Goal: Information Seeking & Learning: Understand process/instructions

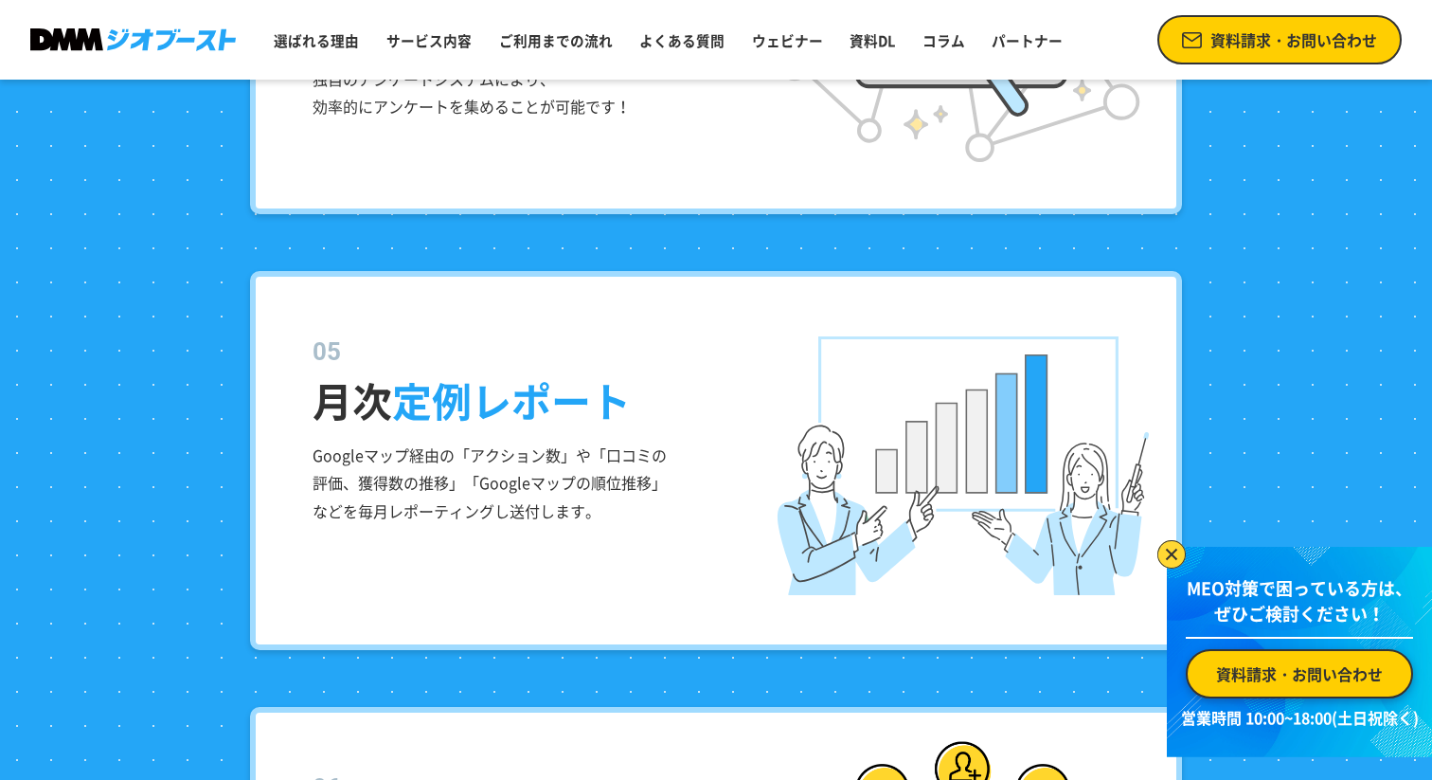
click at [481, 316] on div "月次 定例レポート Googleマップ経由の「アクション数」や「口コミの評価、獲得数の推移」「Googleマップの順位推移」などを毎月レポーティングし送付しま…" at bounding box center [716, 460] width 932 height 379
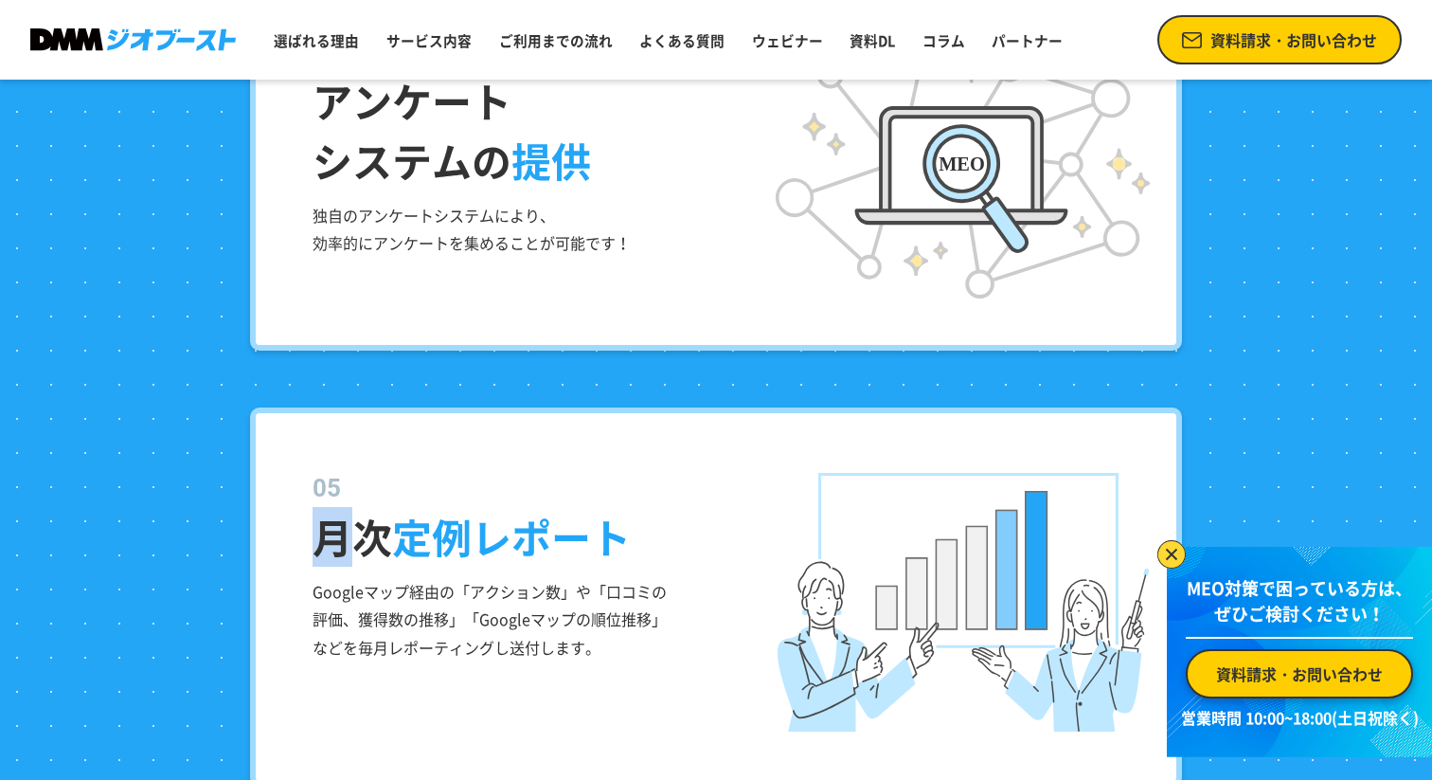
scroll to position [3305, 0]
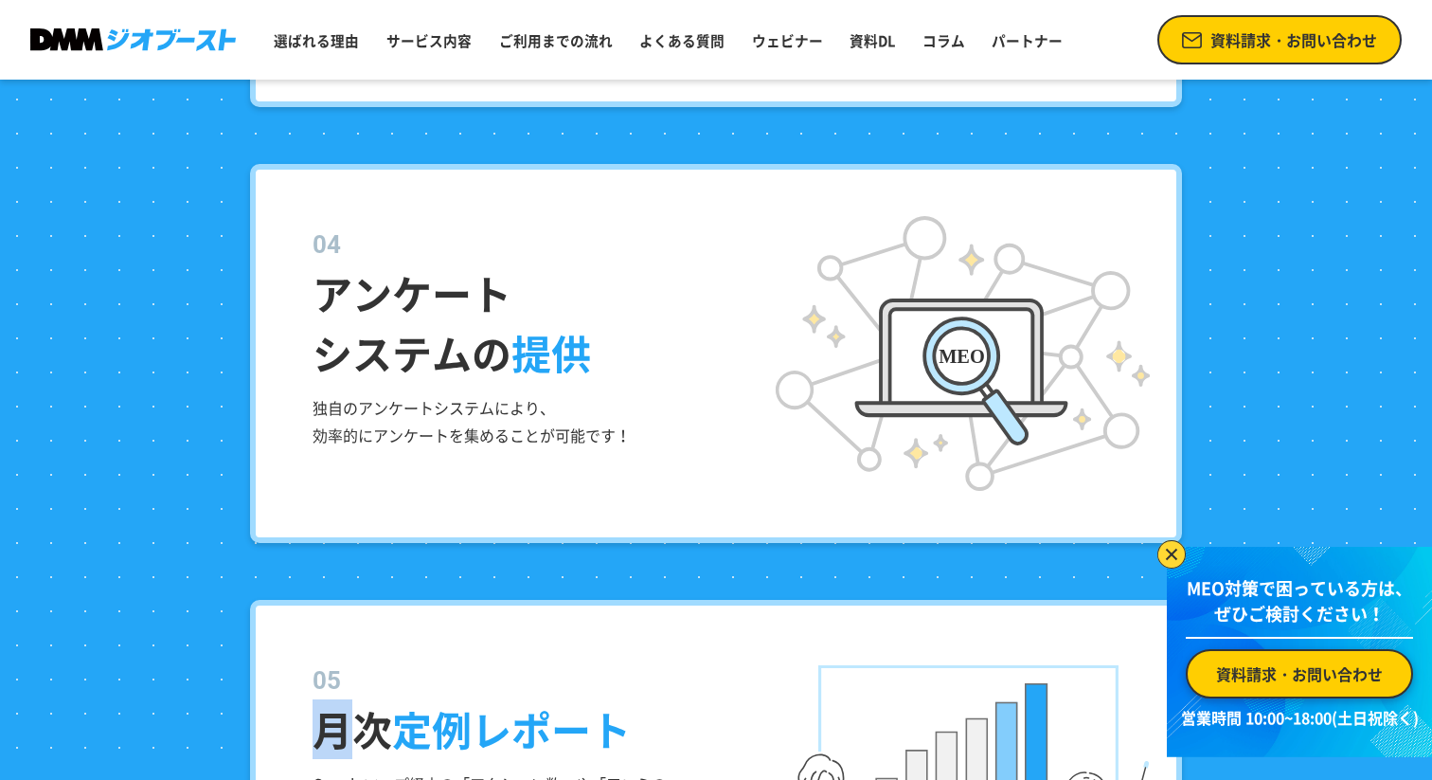
click at [459, 371] on dt "アンケート システムの 提供" at bounding box center [730, 304] width 835 height 156
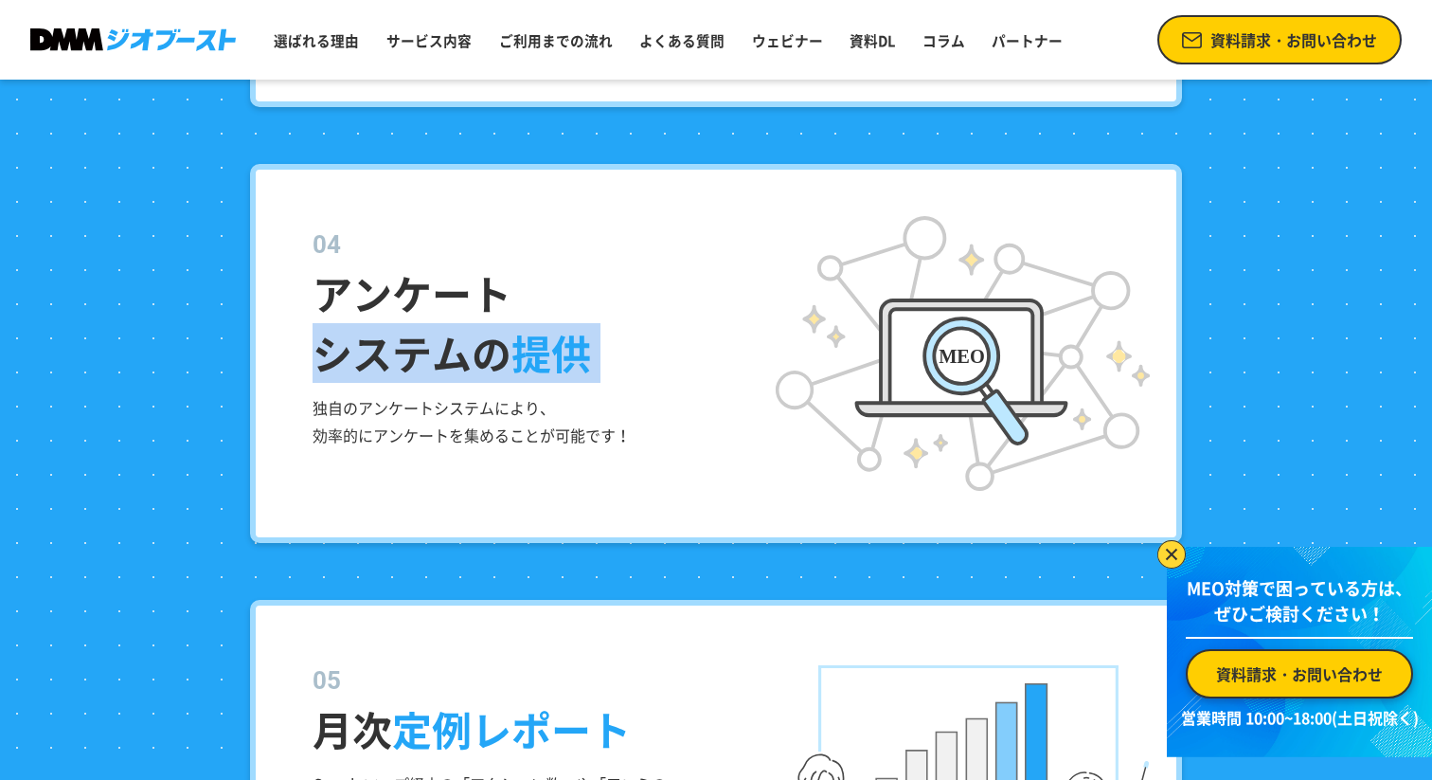
click at [477, 452] on div "アンケート システムの 提供 独自のアンケートシステムにより、 効率的にアンケートを集めることが可能です！" at bounding box center [716, 353] width 932 height 379
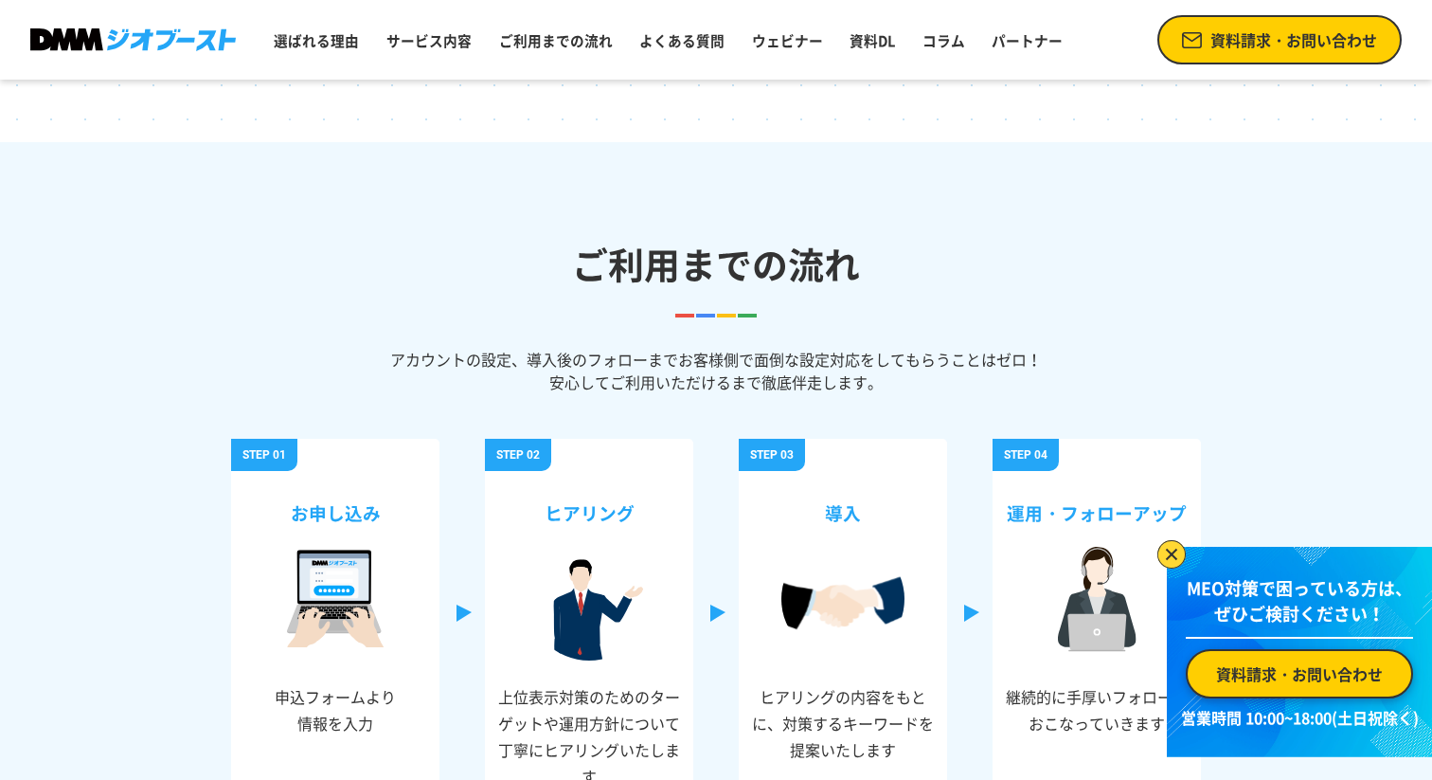
scroll to position [6011, 0]
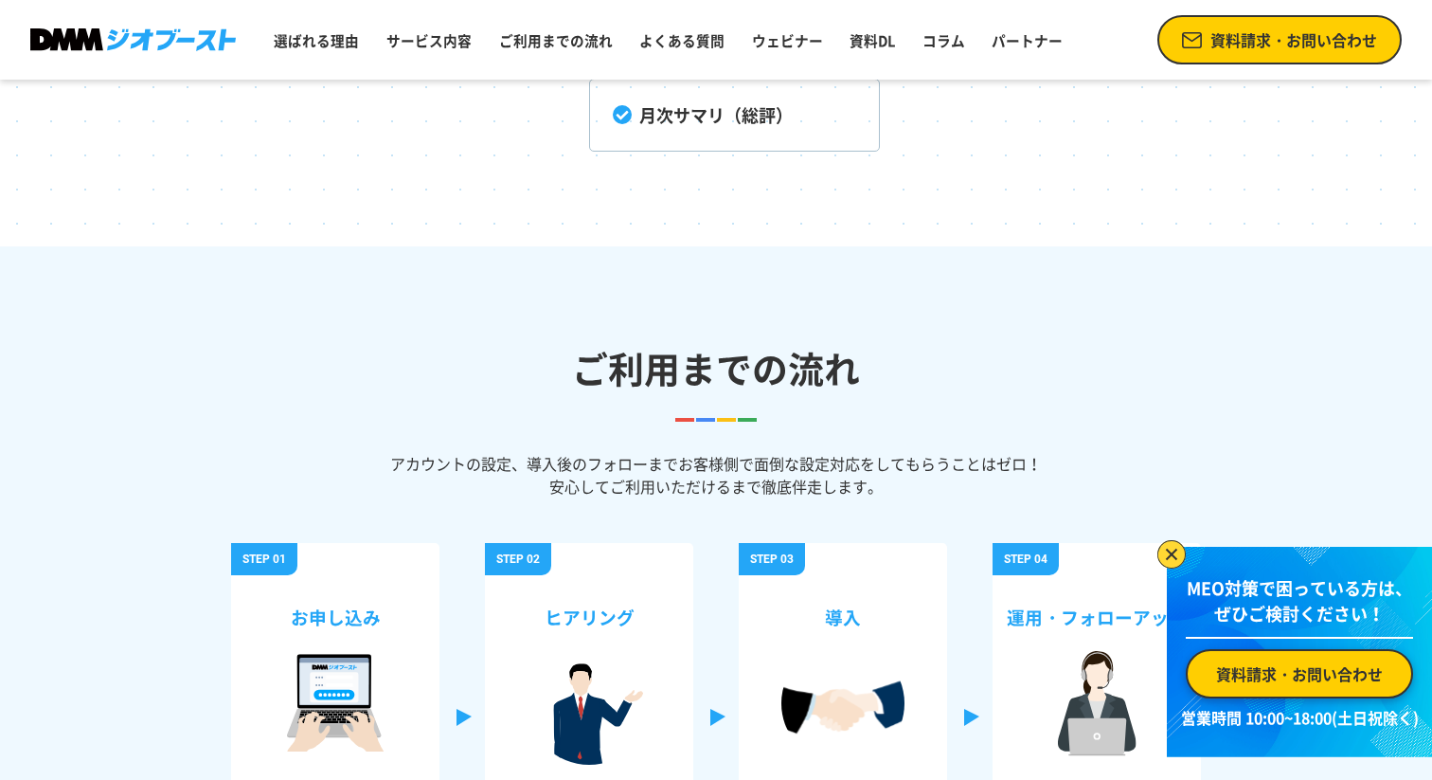
click at [545, 388] on h2 "ご利用までの流れ" at bounding box center [716, 368] width 1432 height 54
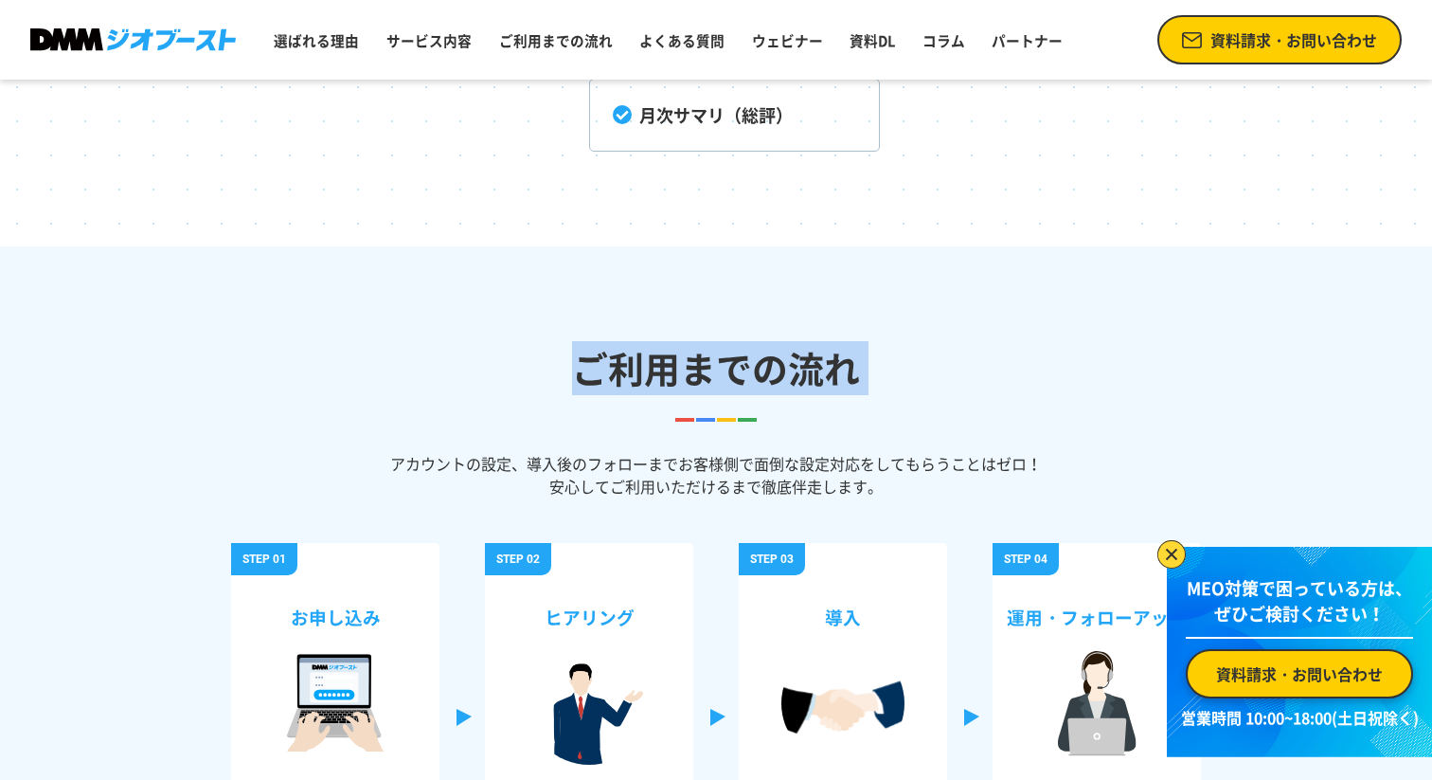
click at [545, 388] on h2 "ご利用までの流れ" at bounding box center [716, 368] width 1432 height 54
click at [619, 334] on header "ご利用までの流れ" at bounding box center [716, 357] width 1432 height 130
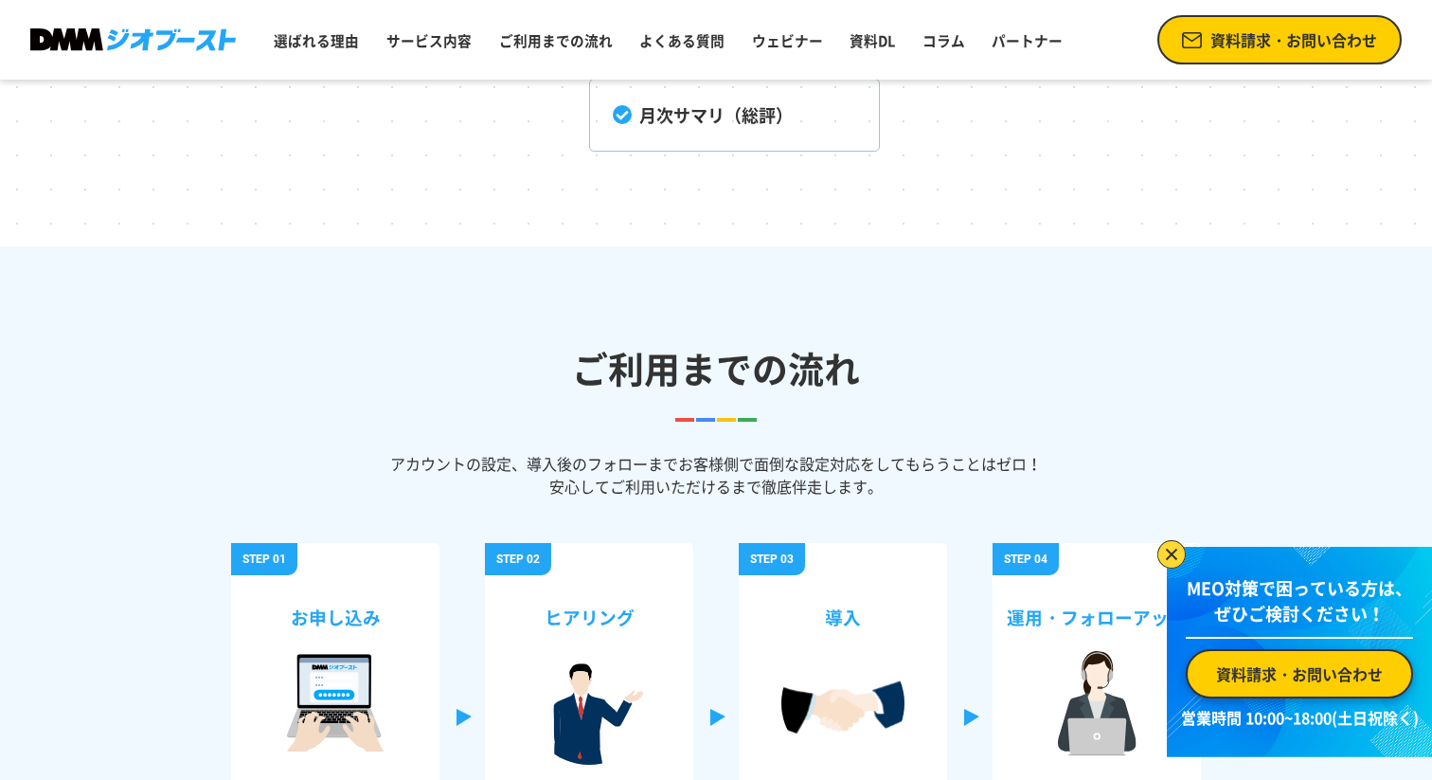
click at [619, 334] on header "ご利用までの流れ" at bounding box center [716, 357] width 1432 height 130
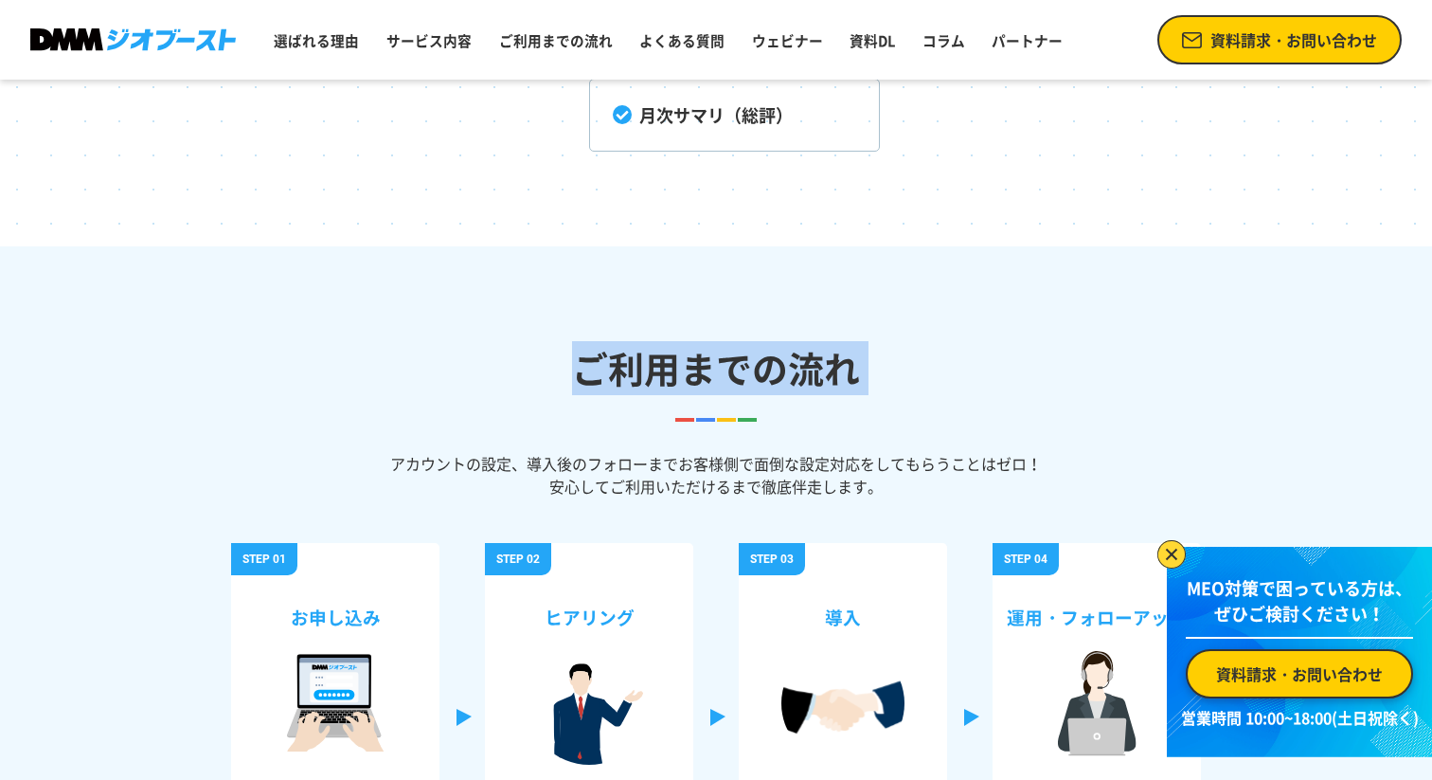
click at [761, 406] on header "ご利用までの流れ" at bounding box center [716, 357] width 1432 height 130
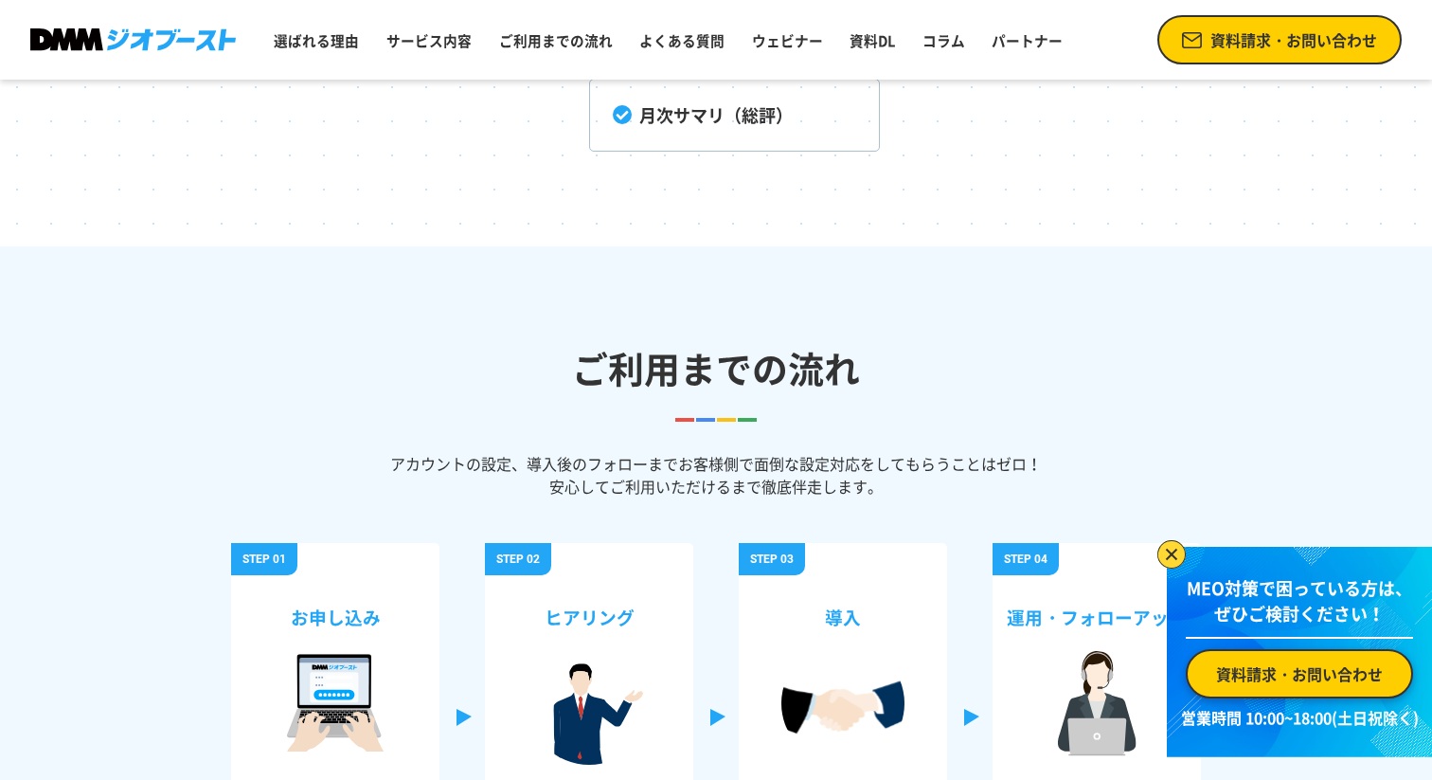
click at [761, 406] on header "ご利用までの流れ" at bounding box center [716, 357] width 1432 height 130
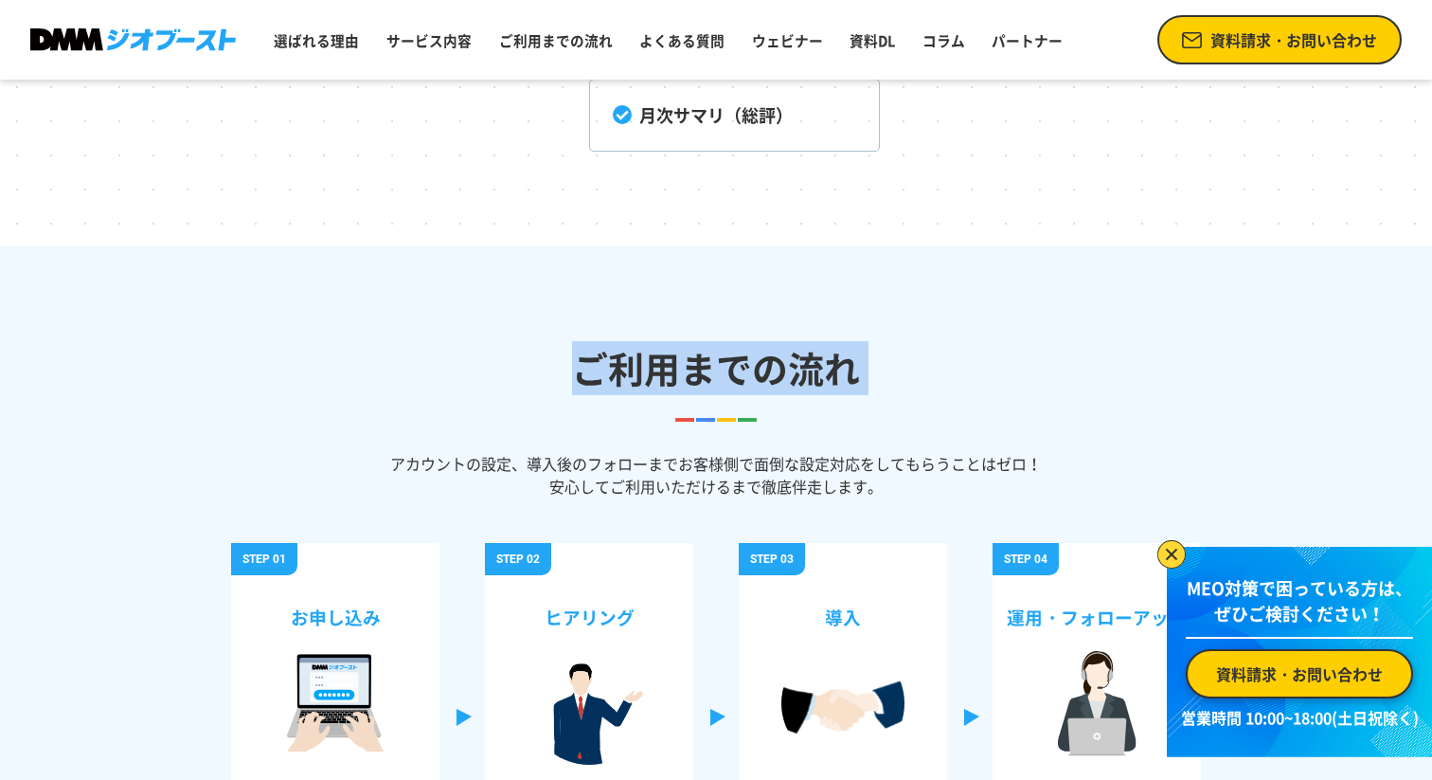
click at [801, 369] on h2 "ご利用までの流れ" at bounding box center [716, 368] width 1432 height 54
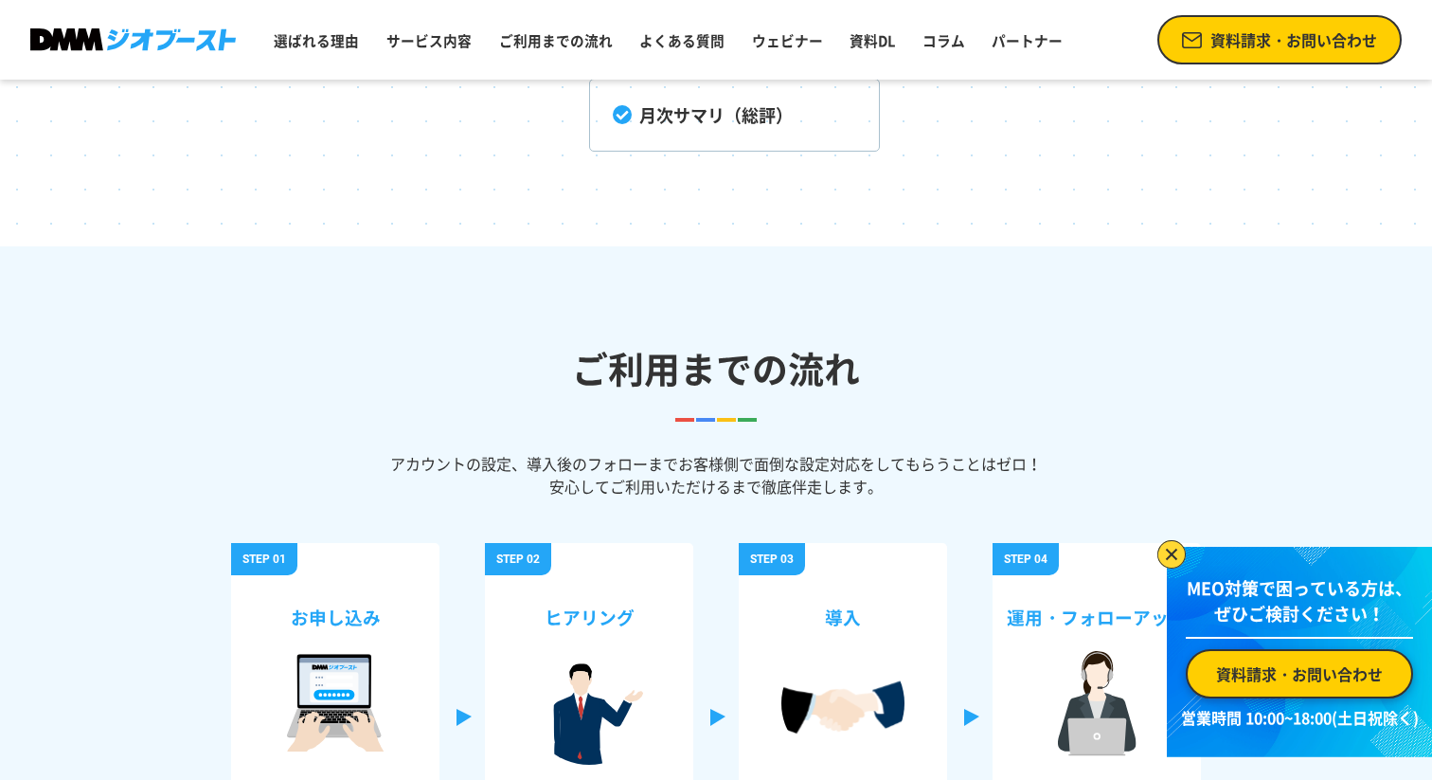
click at [801, 369] on h2 "ご利用までの流れ" at bounding box center [716, 368] width 1432 height 54
click at [720, 381] on h2 "ご利用までの流れ" at bounding box center [716, 368] width 1432 height 54
click at [765, 379] on h2 "ご利用までの流れ" at bounding box center [716, 368] width 1432 height 54
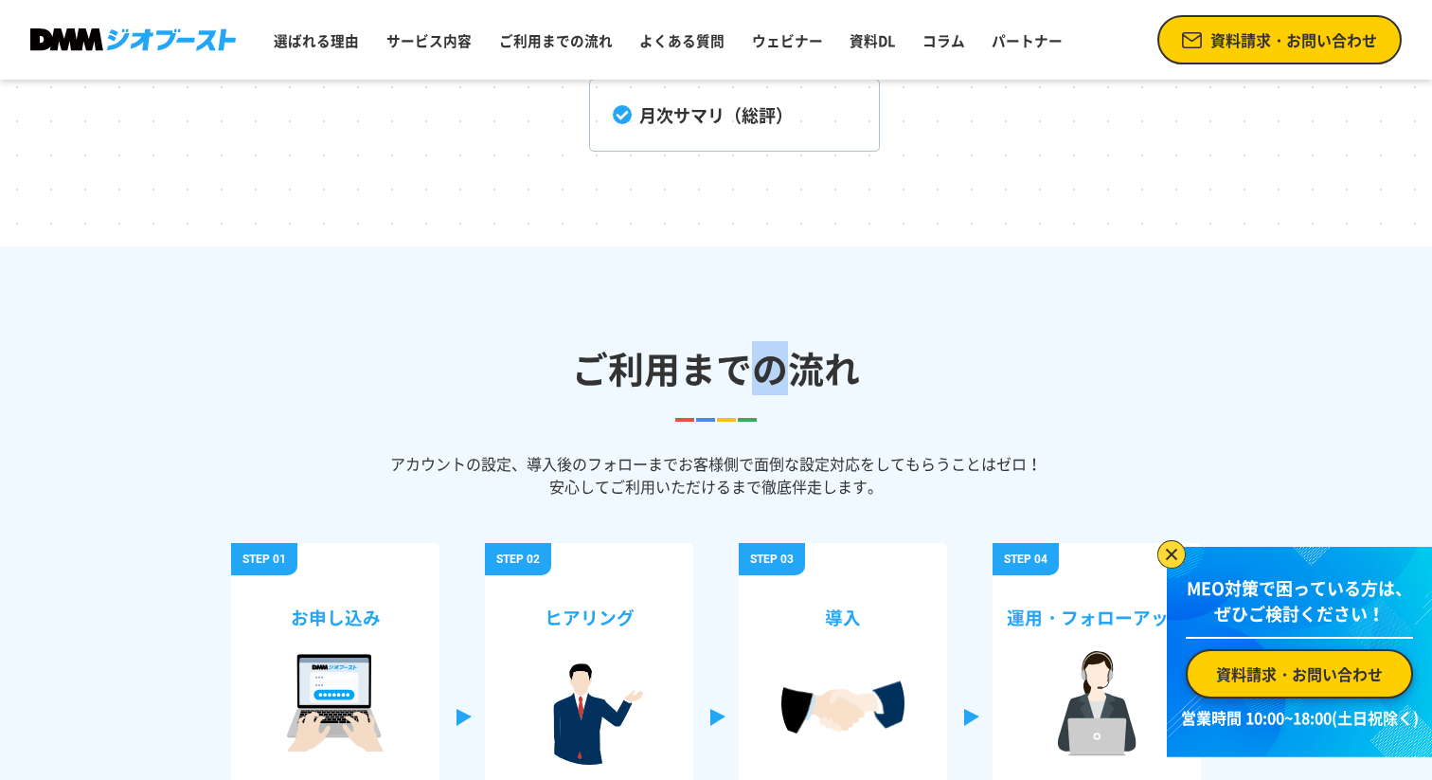
click at [802, 509] on ul "お申し込み 申込フォームより 情報を入力 ヒアリング 上位表示対策のためのターゲットや運用方針について丁寧にヒアリングいたします 導入 ヒアリングの内容をもと…" at bounding box center [716, 708] width 970 height 422
click at [815, 472] on p "アカウントの設定、導入後のフォローまでお客様側で面倒な設定対応をしてもらうことはゼロ！ 安心してご利用いただけるまで徹底伴走します。" at bounding box center [716, 474] width 932 height 45
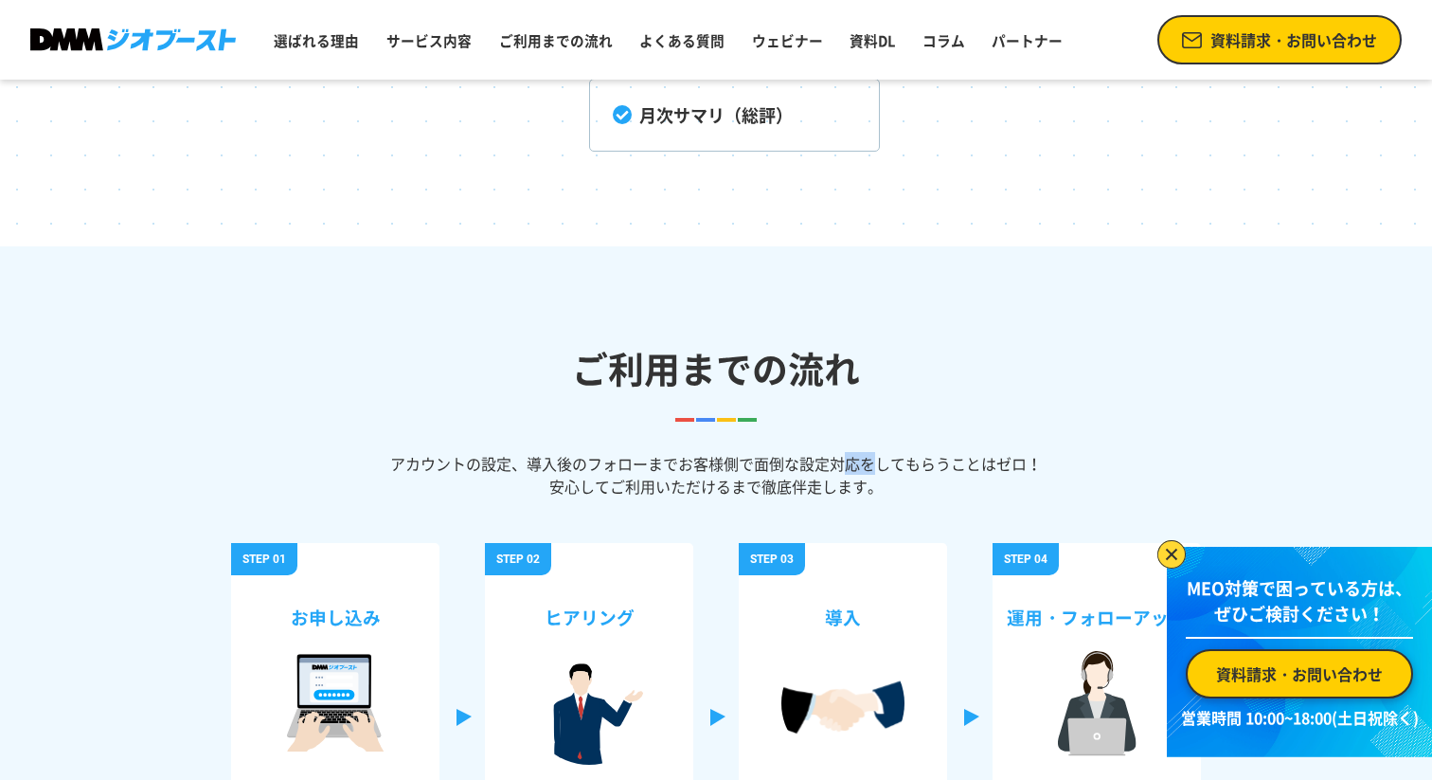
click at [815, 472] on p "アカウントの設定、導入後のフォローまでお客様側で面倒な設定対応をしてもらうことはゼロ！ 安心してご利用いただけるまで徹底伴走します。" at bounding box center [716, 474] width 932 height 45
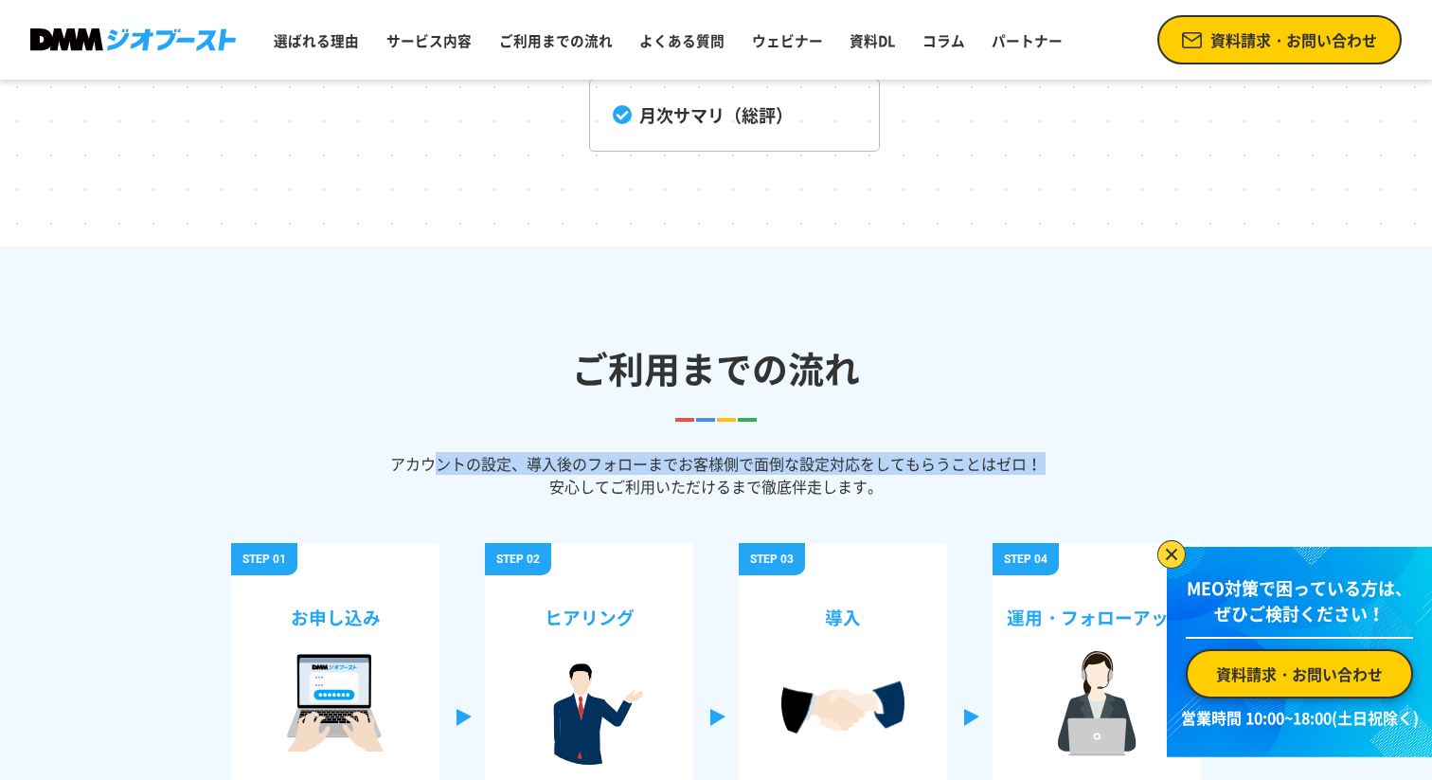
click at [858, 452] on p "アカウントの設定、導入後のフォローまでお客様側で面倒な設定対応をしてもらうことはゼロ！ 安心してご利用いただけるまで徹底伴走します。" at bounding box center [716, 474] width 932 height 45
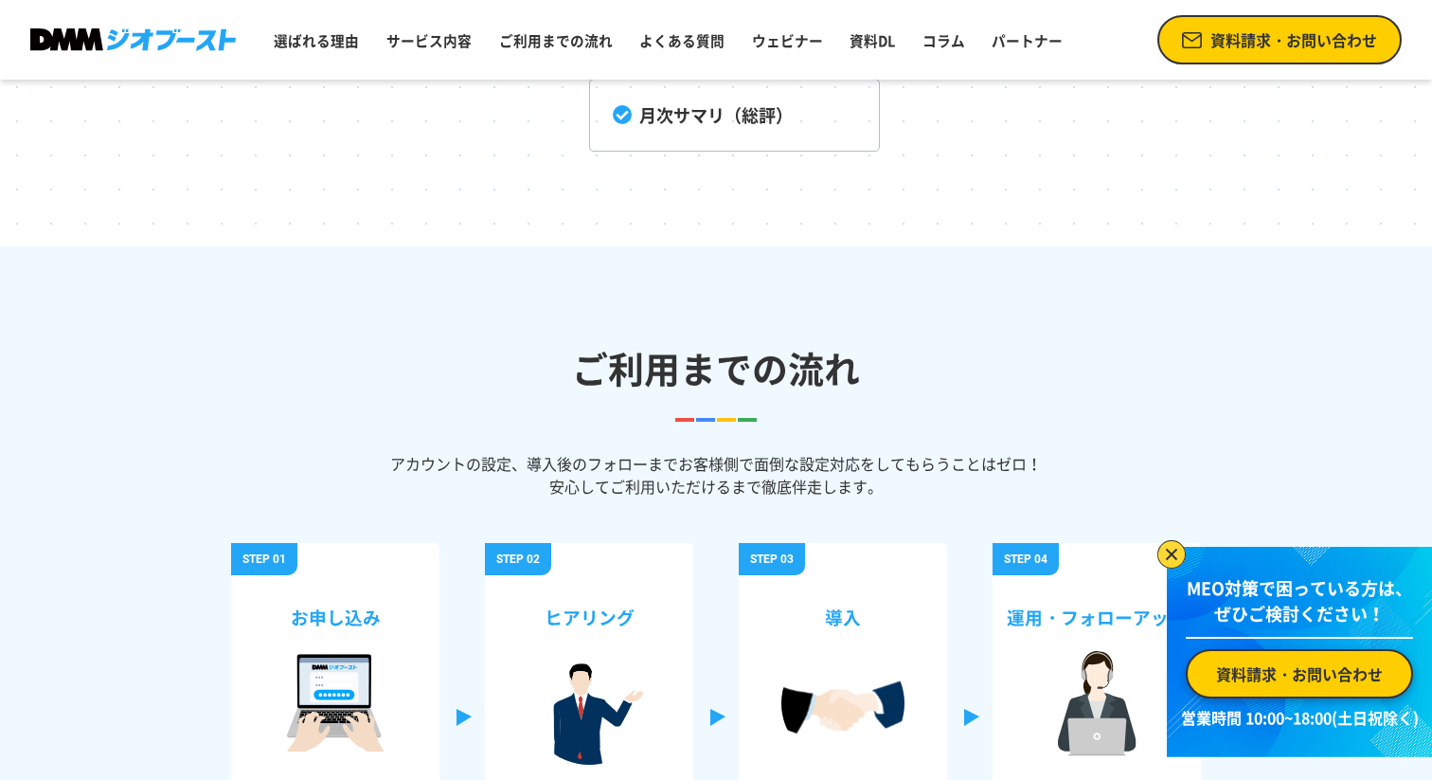
click at [858, 452] on p "アカウントの設定、導入後のフォローまでお客様側で面倒な設定対応をしてもらうことはゼロ！ 安心してご利用いただけるまで徹底伴走します。" at bounding box center [716, 474] width 932 height 45
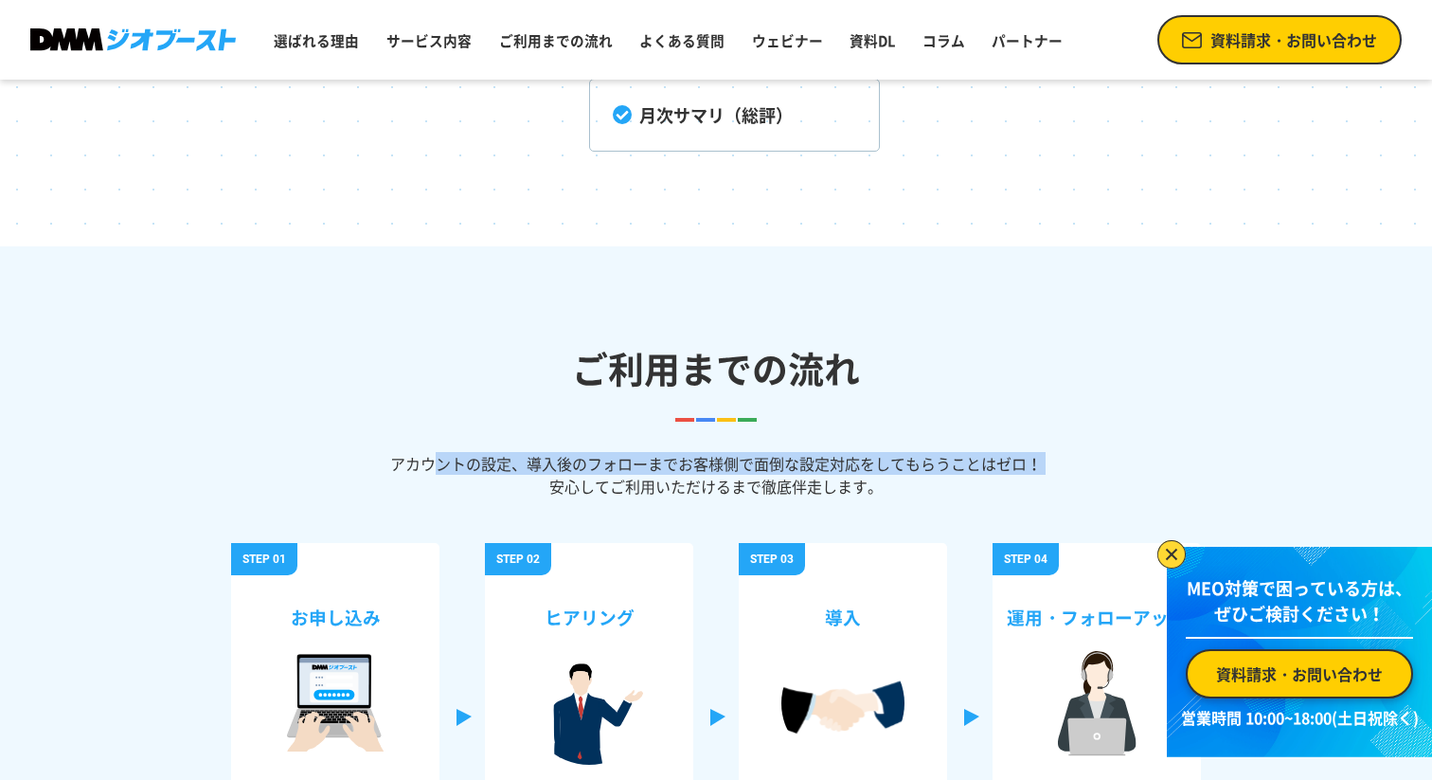
click at [860, 491] on p "アカウントの設定、導入後のフォローまでお客様側で面倒な設定対応をしてもらうことはゼロ！ 安心してご利用いただけるまで徹底伴走します。" at bounding box center [716, 474] width 932 height 45
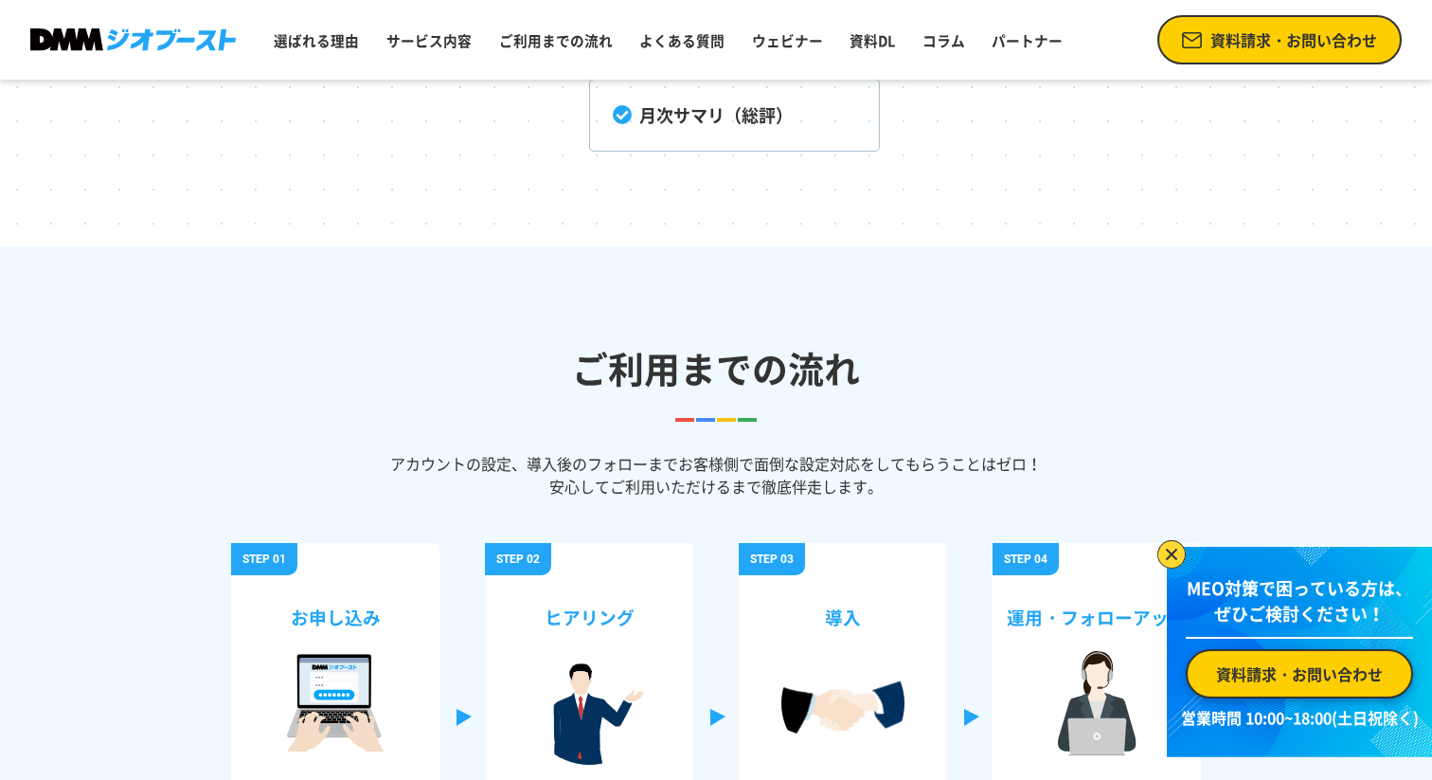
click at [860, 491] on p "アカウントの設定、導入後のフォローまでお客様側で面倒な設定対応をしてもらうことはゼロ！ 安心してご利用いただけるまで徹底伴走します。" at bounding box center [716, 474] width 932 height 45
click at [875, 469] on p "アカウントの設定、導入後のフォローまでお客様側で面倒な設定対応をしてもらうことはゼロ！ 安心してご利用いただけるまで徹底伴走します。" at bounding box center [716, 474] width 932 height 45
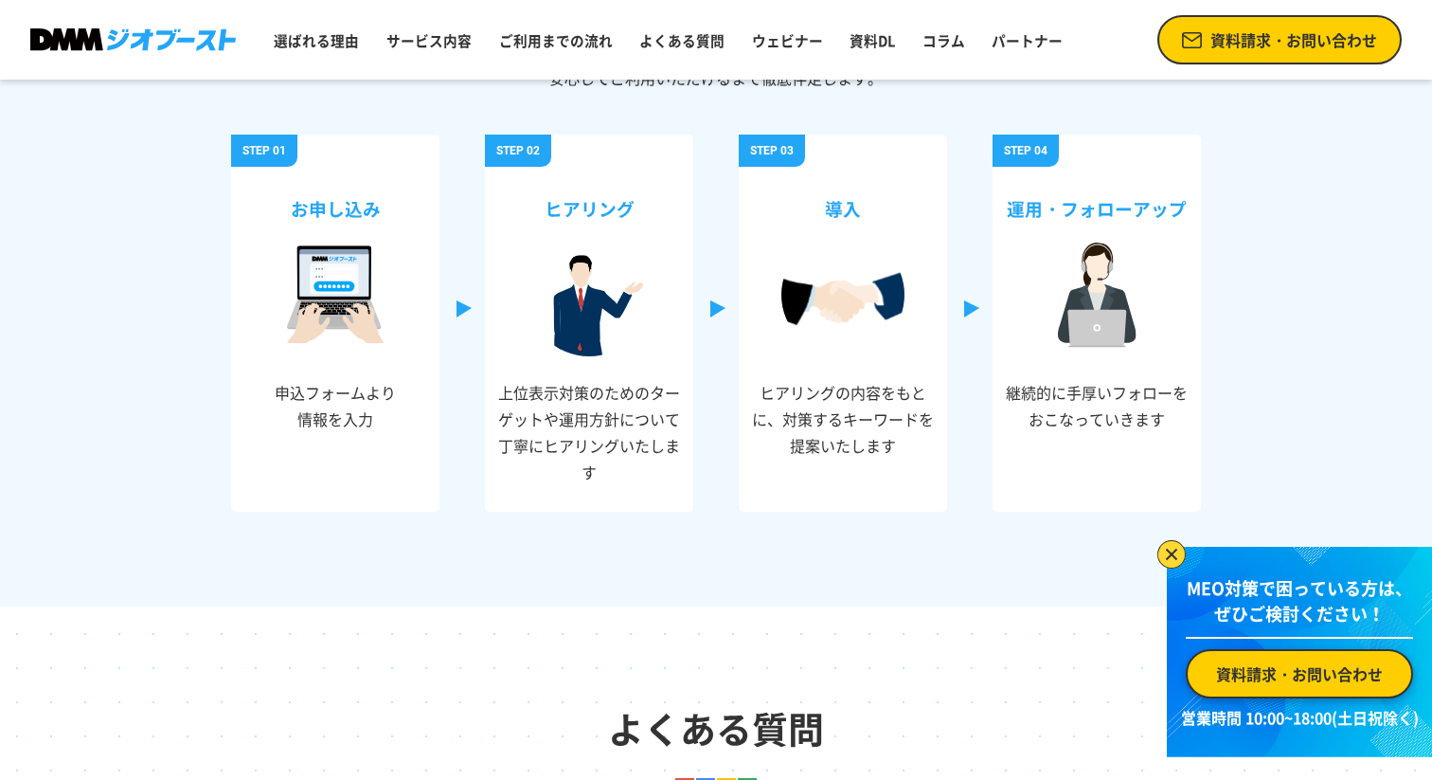
scroll to position [6475, 0]
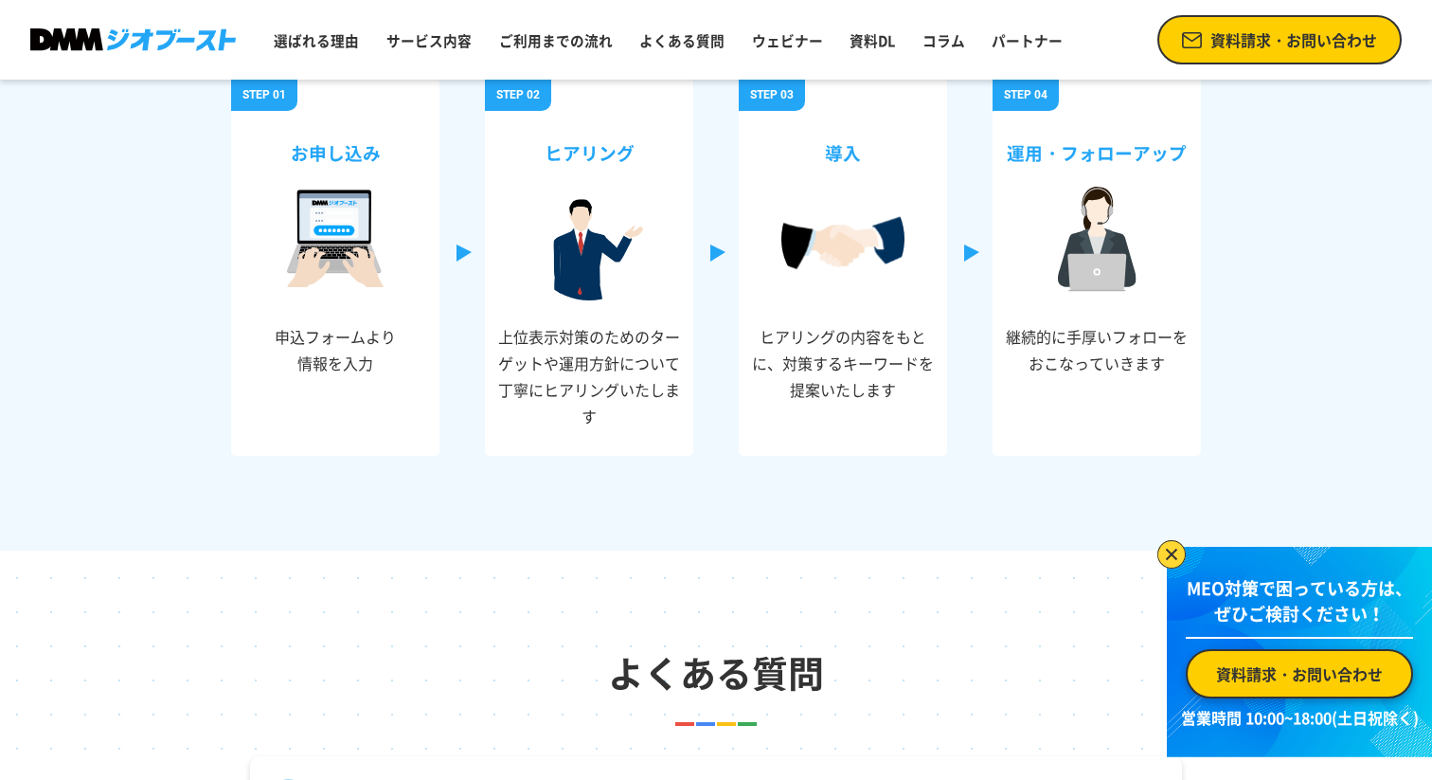
click at [853, 154] on h3 "導入" at bounding box center [843, 147] width 186 height 61
click at [1032, 154] on h3 "運用・フォローアップ" at bounding box center [1097, 147] width 186 height 61
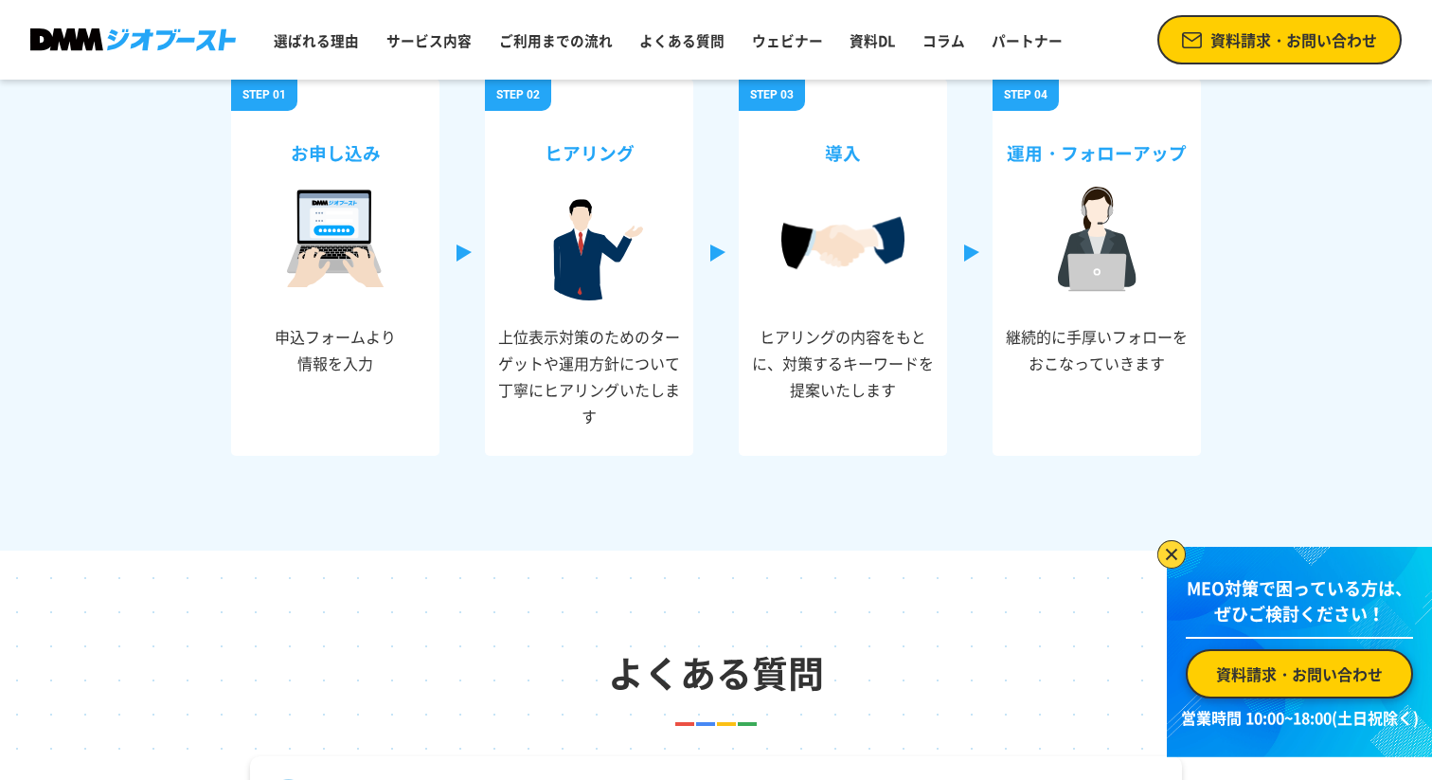
click at [1032, 154] on h3 "運用・フォローアップ" at bounding box center [1097, 147] width 186 height 61
click at [1088, 154] on h3 "運用・フォローアップ" at bounding box center [1097, 147] width 186 height 61
click at [1153, 153] on h3 "運用・フォローアップ" at bounding box center [1097, 147] width 186 height 61
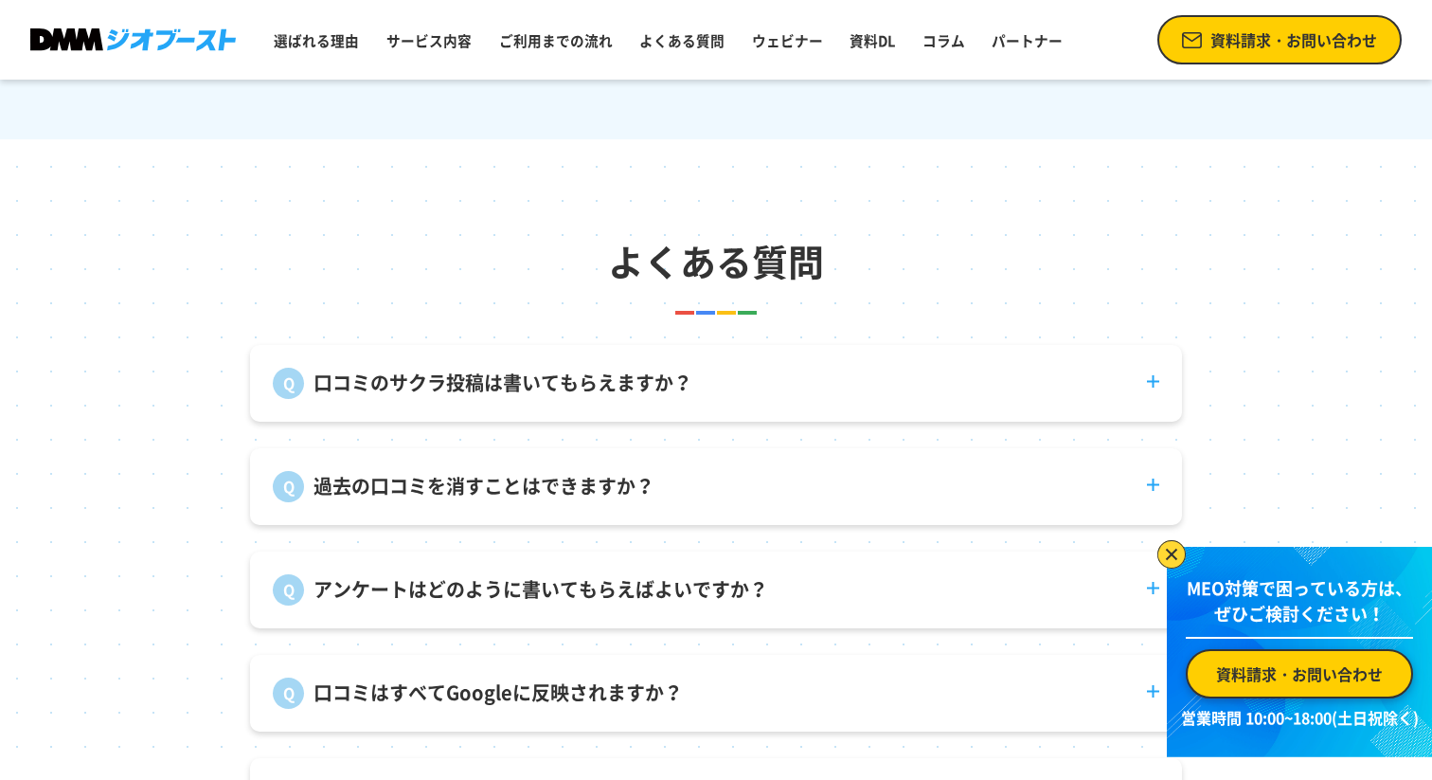
scroll to position [7010, 0]
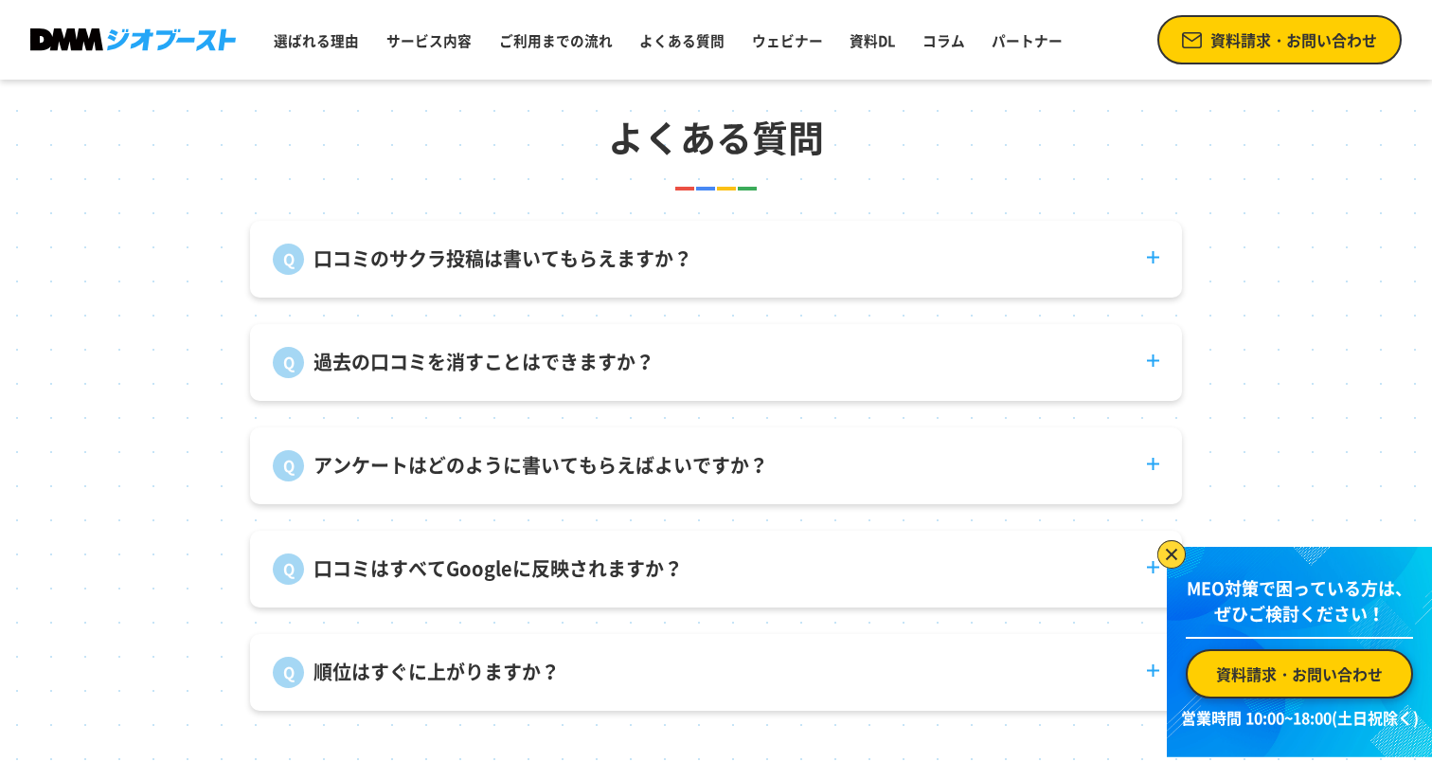
click at [826, 165] on header "よくある質問" at bounding box center [716, 126] width 1432 height 130
click at [841, 123] on h2 "よくある質問" at bounding box center [716, 137] width 1432 height 54
click at [610, 118] on h2 "よくある質問" at bounding box center [716, 137] width 1432 height 54
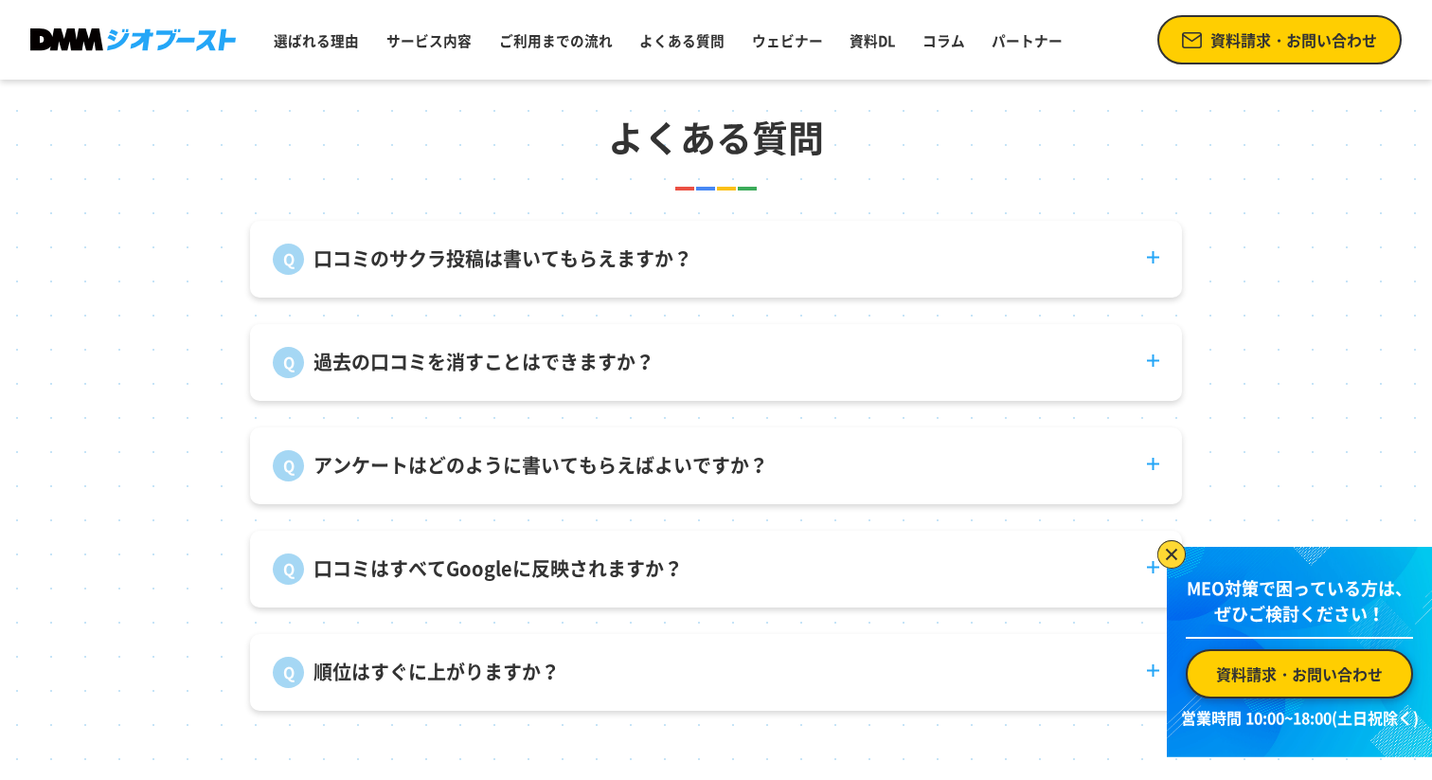
click at [610, 118] on h2 "よくある質問" at bounding box center [716, 137] width 1432 height 54
click at [698, 190] on div "口コミのサクラ投稿は書いてもらえますか？ 弊社で口コミ投稿を代行することはありません。 過去の口コミを消すことはできますか？ 投稿者自身が削除する必要がありま…" at bounding box center [716, 497] width 970 height 615
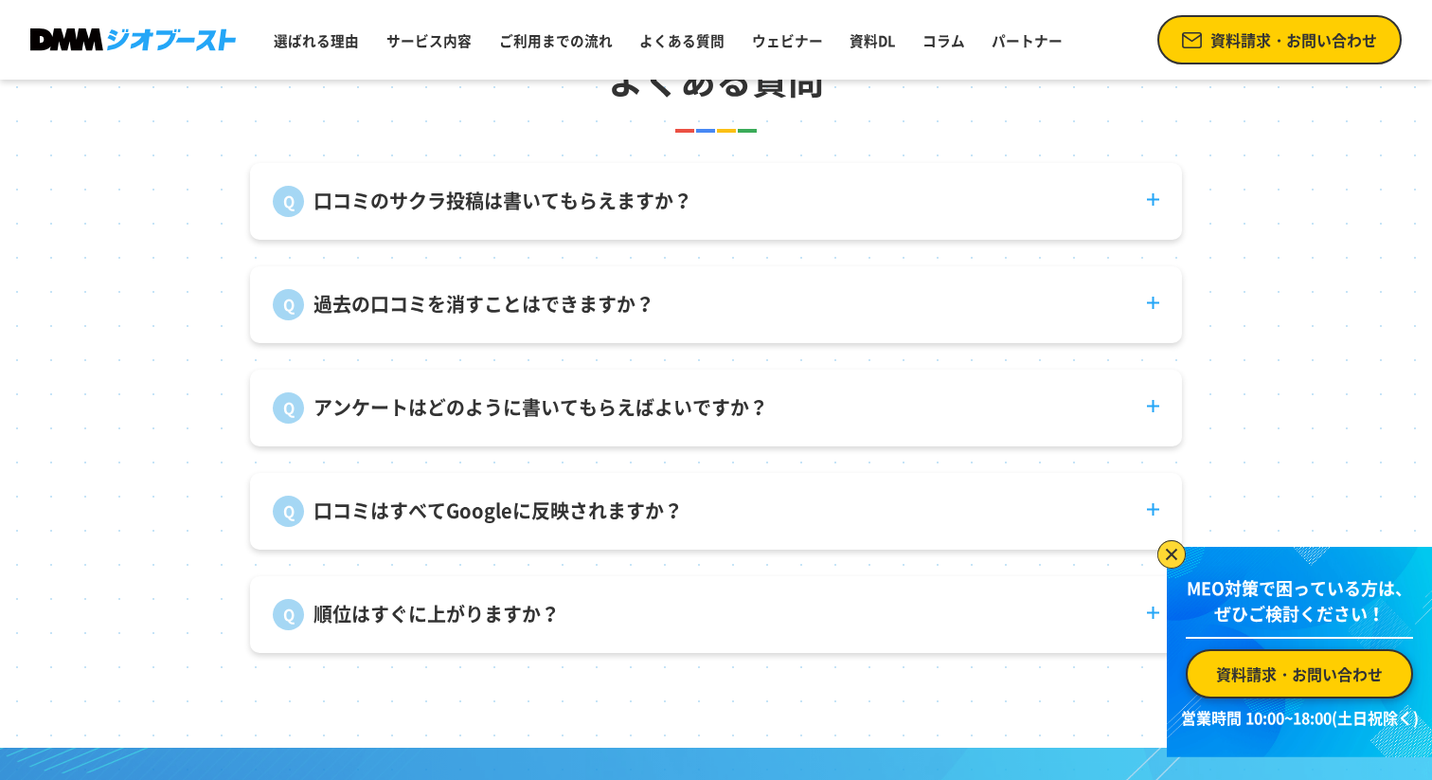
scroll to position [7146, 0]
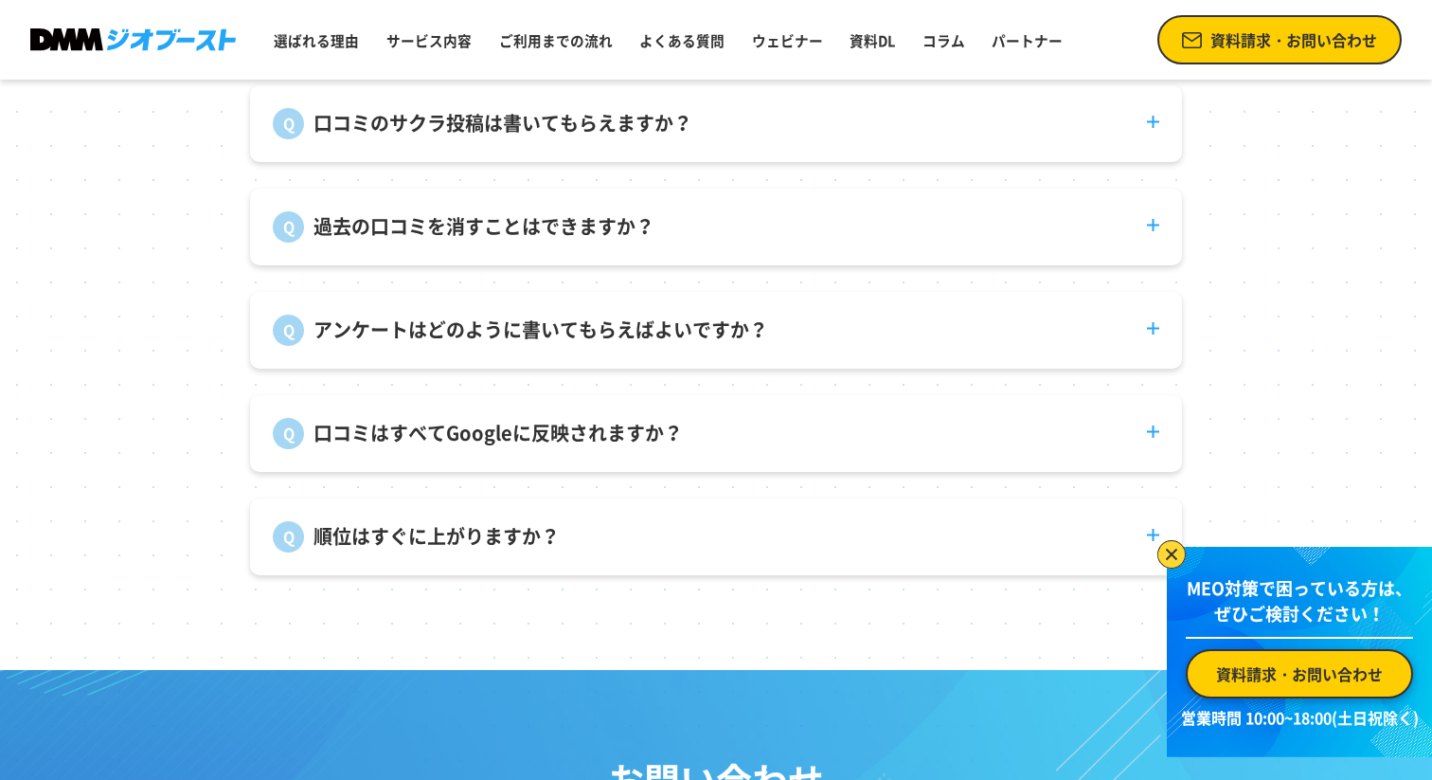
click at [597, 319] on p "アンケートはどのように書いてもらえばよいですか？" at bounding box center [541, 329] width 455 height 28
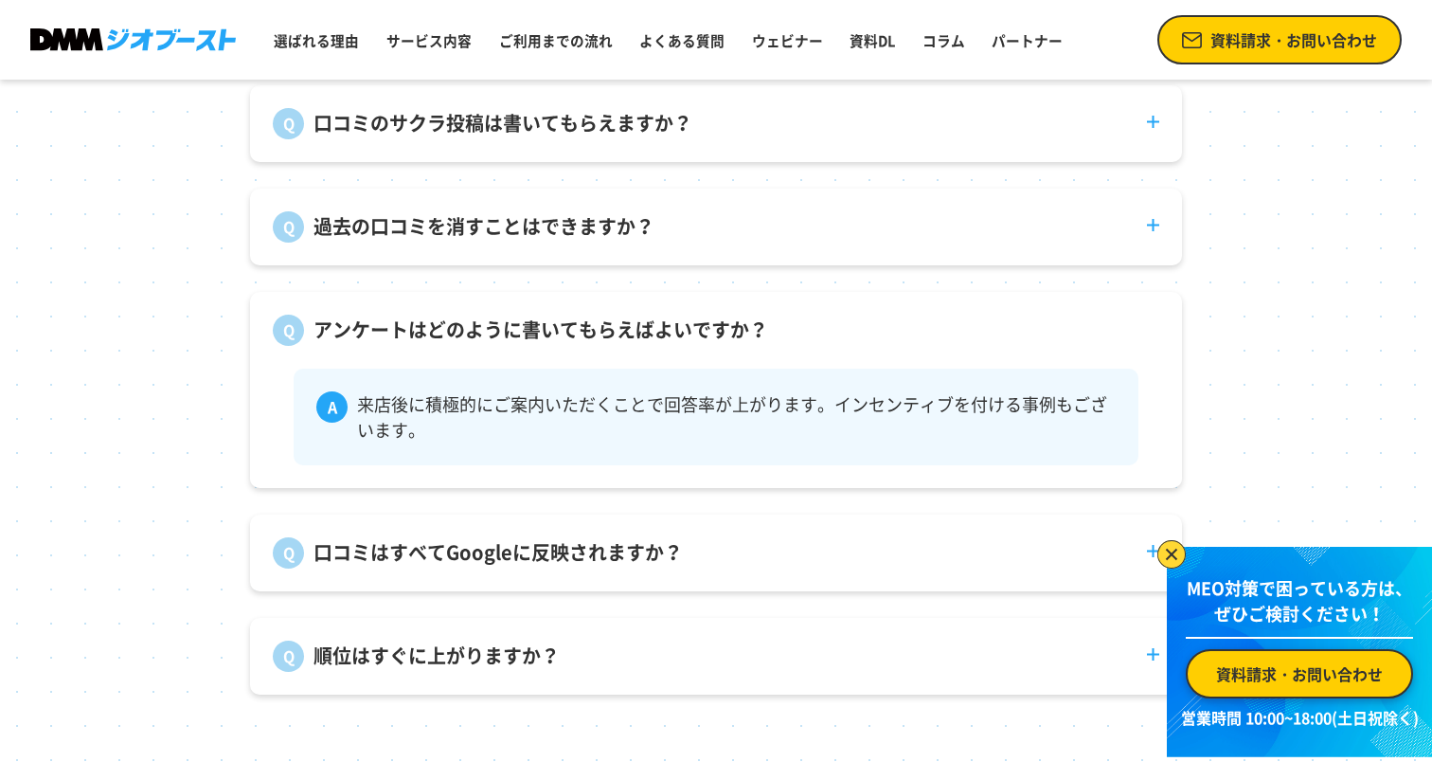
click at [597, 319] on p "アンケートはどのように書いてもらえばよいですか？" at bounding box center [541, 329] width 455 height 28
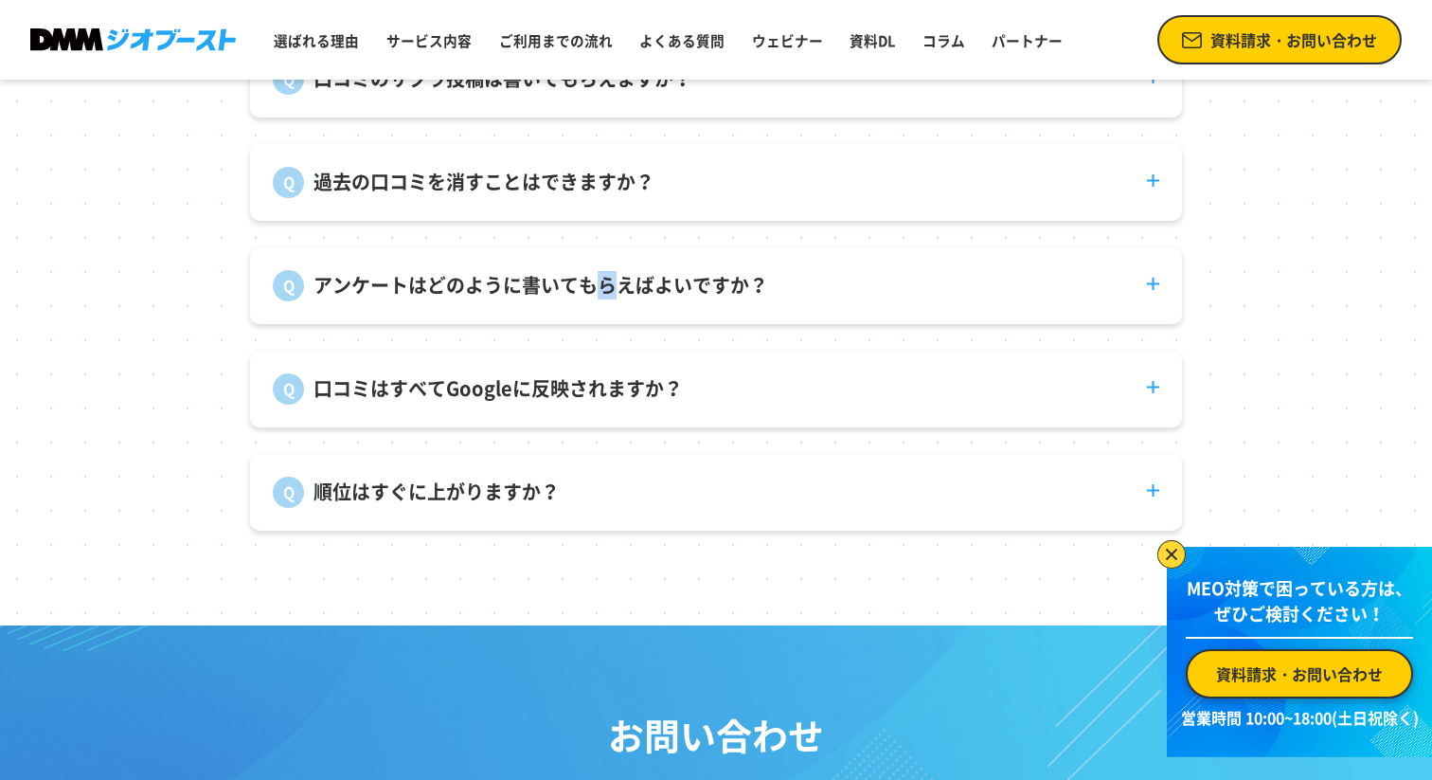
scroll to position [7206, 0]
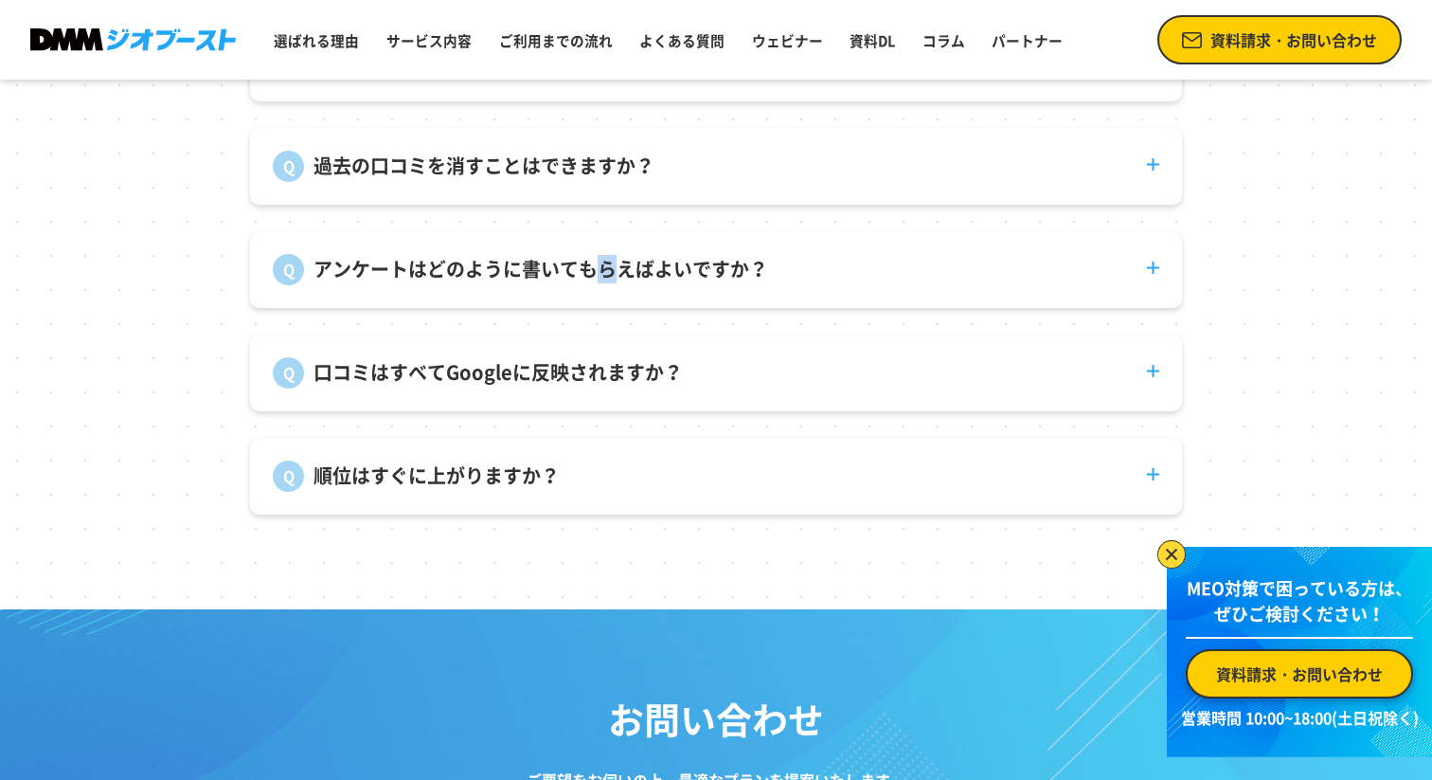
click at [91, 334] on section "よくある質問 口コミのサクラ投稿は書いてもらえますか？ 弊社で口コミ投稿を代行することはありません。 過去の口コミを消すことはできますか？ 投稿者自身が削除す…" at bounding box center [716, 214] width 1432 height 790
click at [512, 382] on p "口コミはすべてGoogleに反映されますか？" at bounding box center [498, 372] width 369 height 28
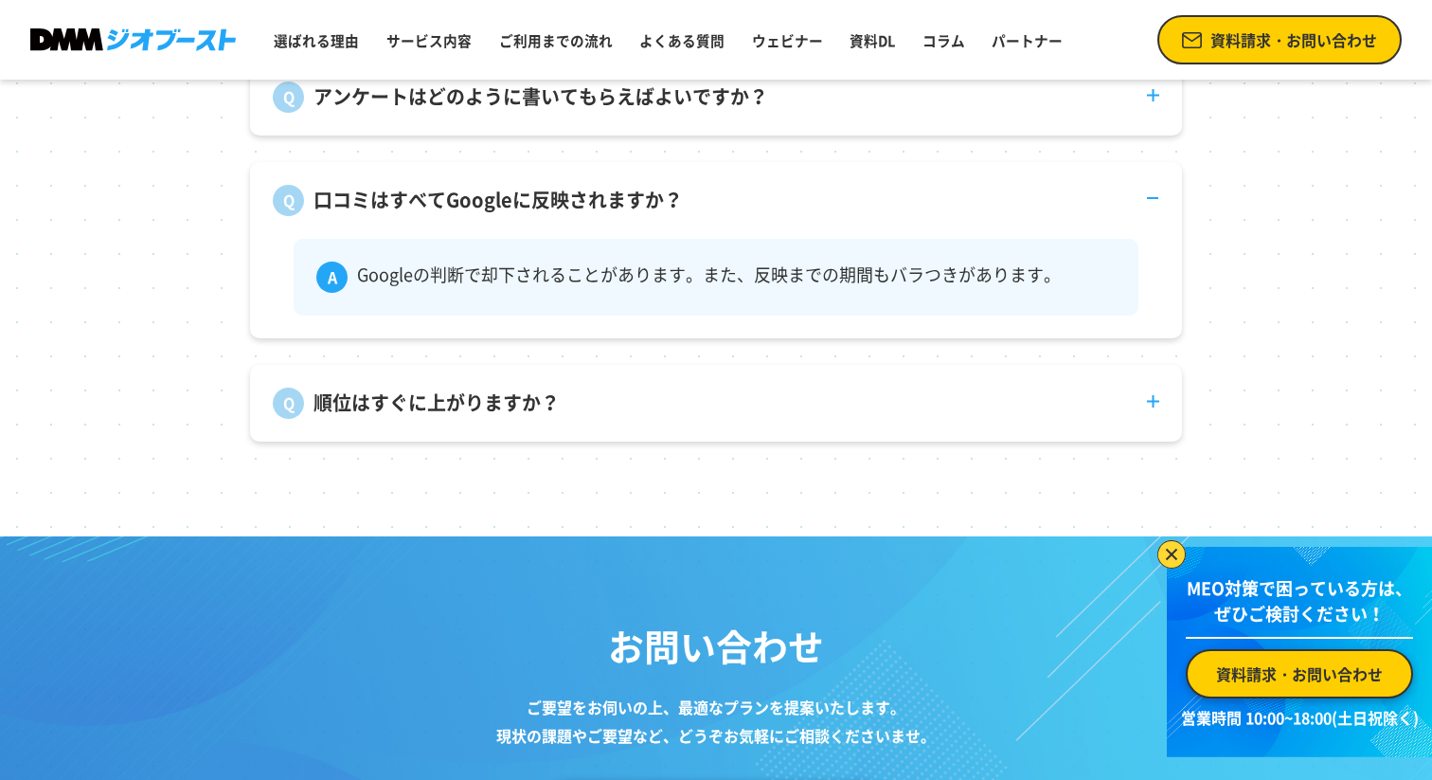
click at [512, 382] on dt "順位はすぐに上がりますか？" at bounding box center [716, 392] width 932 height 54
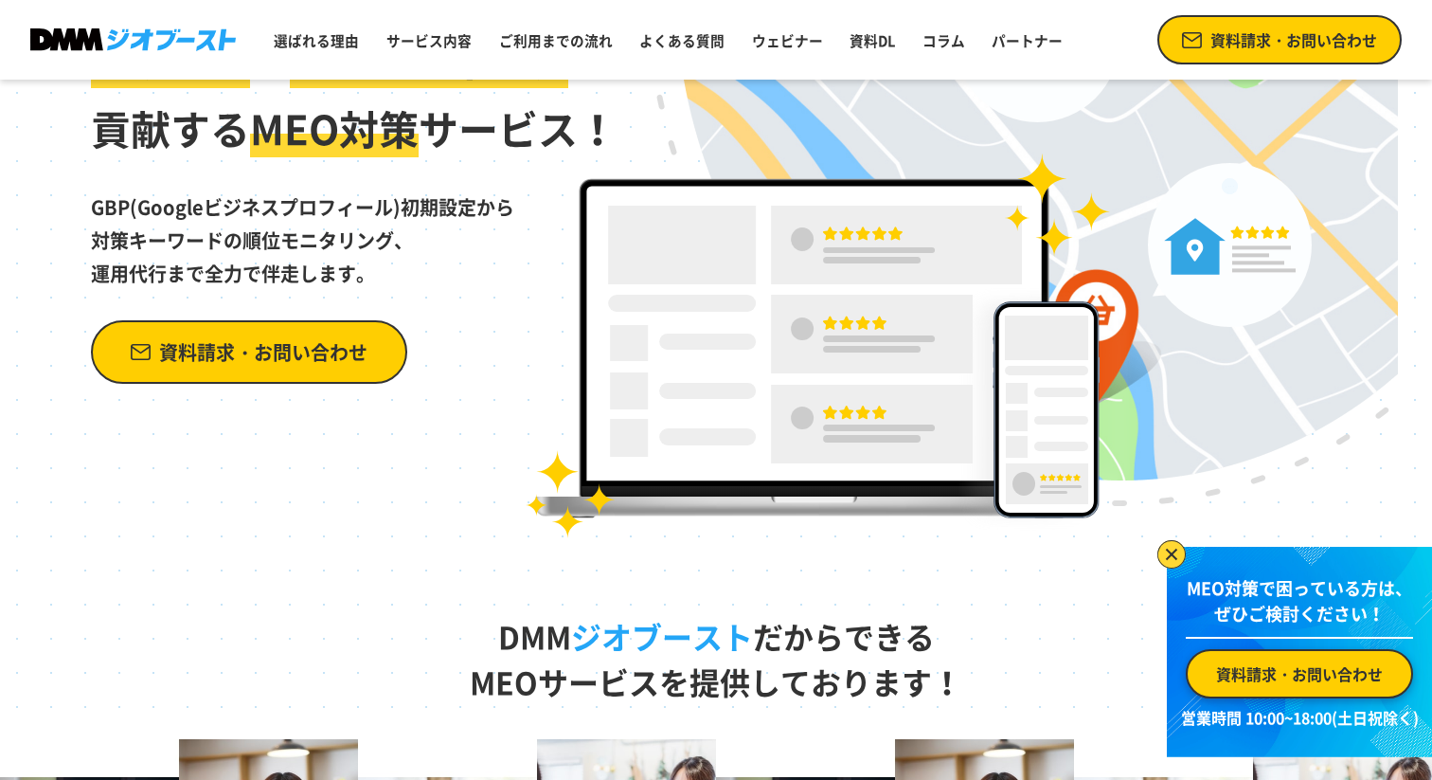
scroll to position [0, 0]
